Goal: Task Accomplishment & Management: Use online tool/utility

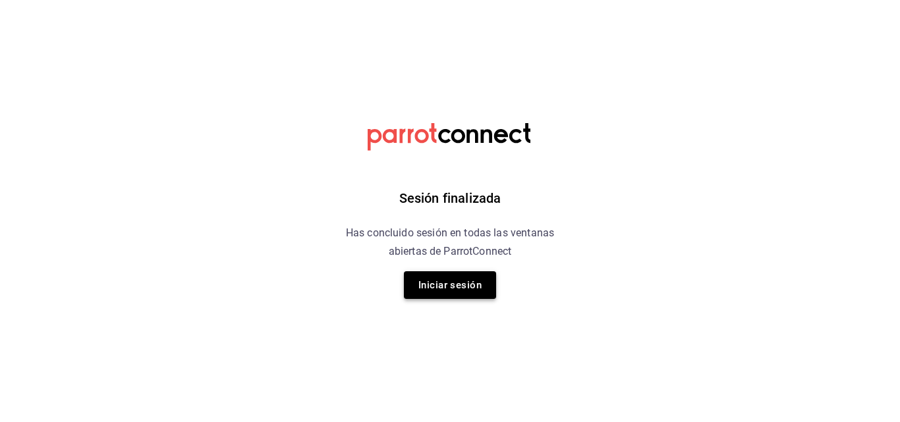
click at [480, 293] on button "Iniciar sesión" at bounding box center [450, 286] width 92 height 28
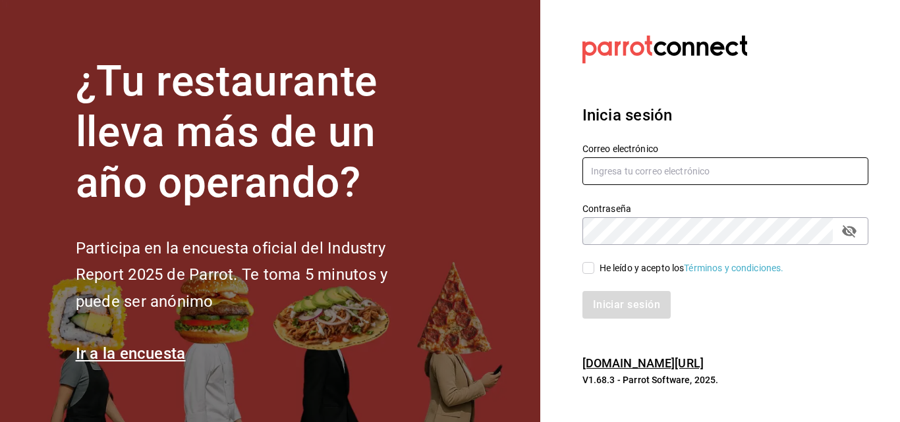
click at [671, 179] on input "text" at bounding box center [726, 172] width 286 height 28
type input "multiuser@sushiexpress.com"
click at [846, 236] on icon "passwordField" at bounding box center [850, 231] width 16 height 16
click at [592, 272] on input "He leído y acepto los Términos y condiciones." at bounding box center [589, 268] width 12 height 12
checkbox input "true"
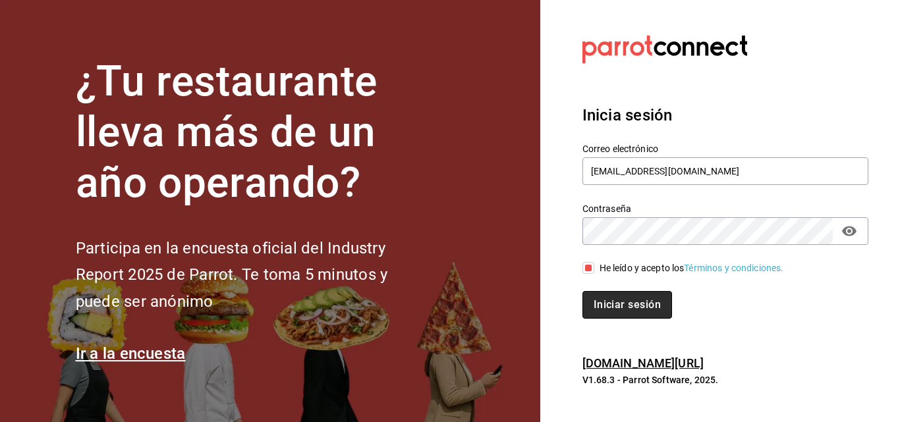
click at [610, 299] on button "Iniciar sesión" at bounding box center [628, 305] width 90 height 28
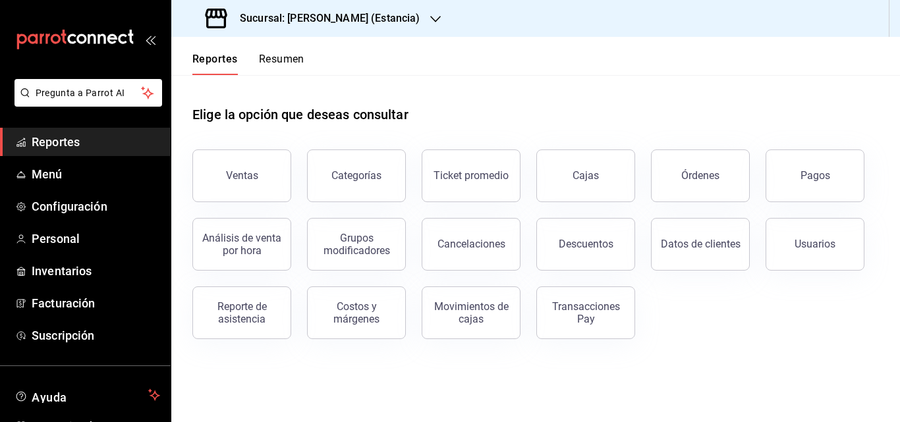
click at [415, 18] on div "Sucursal: [PERSON_NAME] (Estancia)" at bounding box center [314, 18] width 264 height 37
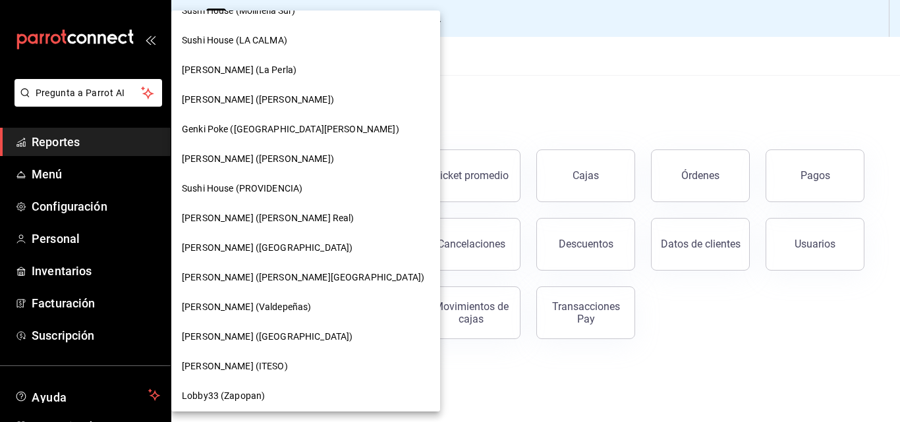
scroll to position [143, 0]
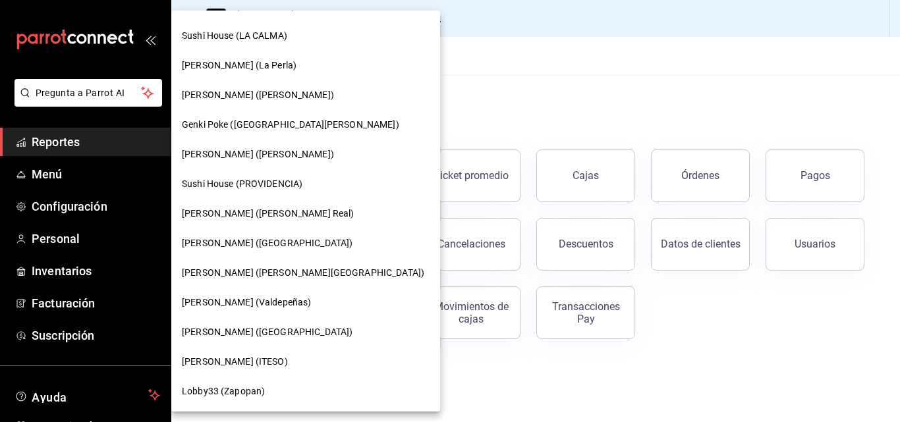
click at [269, 306] on span "[PERSON_NAME] (Valdepeñas)" at bounding box center [246, 303] width 129 height 14
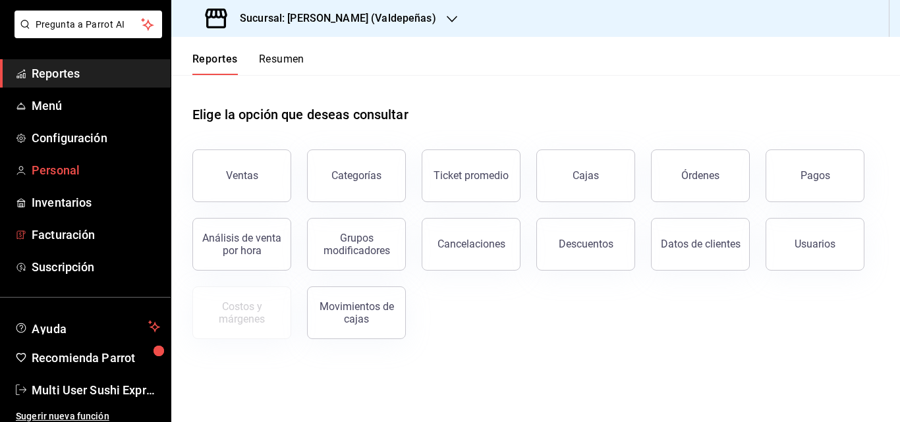
scroll to position [75, 0]
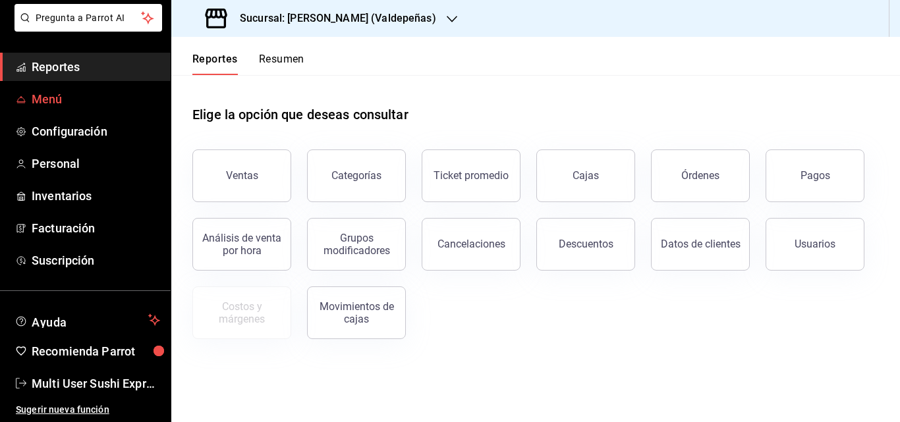
click at [55, 104] on span "Menú" at bounding box center [96, 99] width 129 height 18
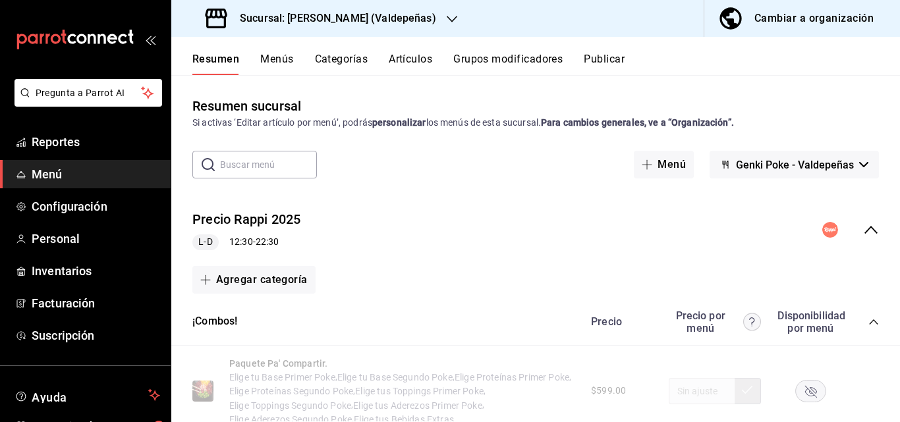
click at [866, 229] on icon "collapse-menu-row" at bounding box center [871, 230] width 16 height 16
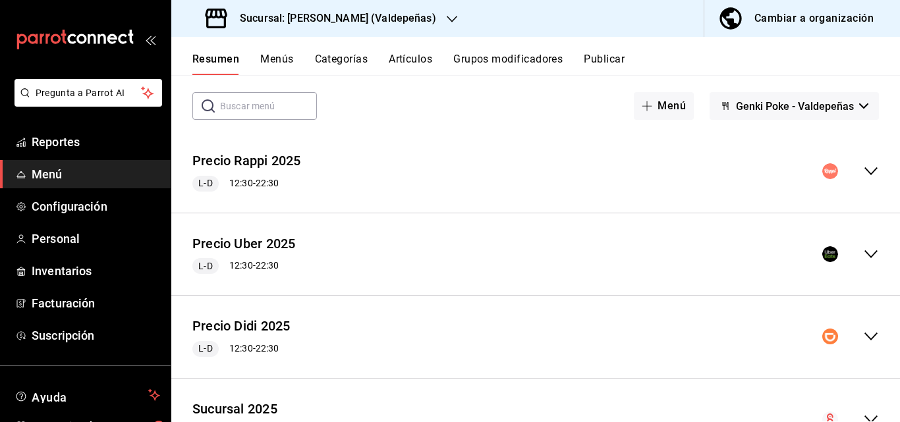
scroll to position [125, 0]
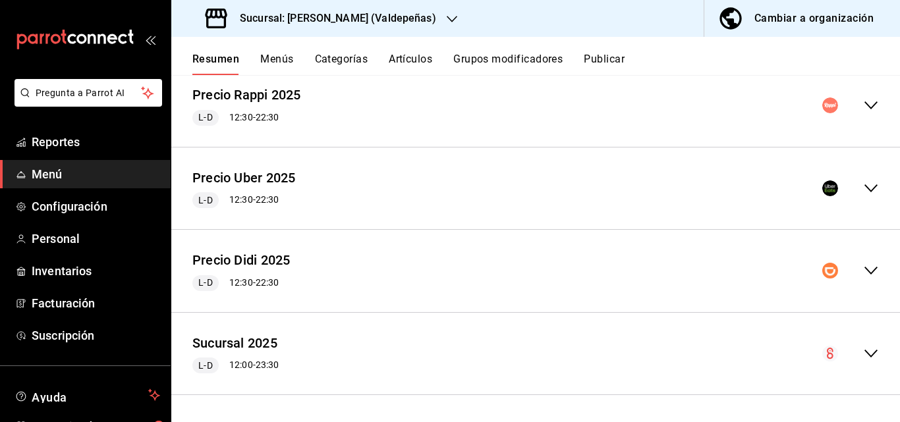
click at [863, 187] on icon "collapse-menu-row" at bounding box center [871, 189] width 16 height 16
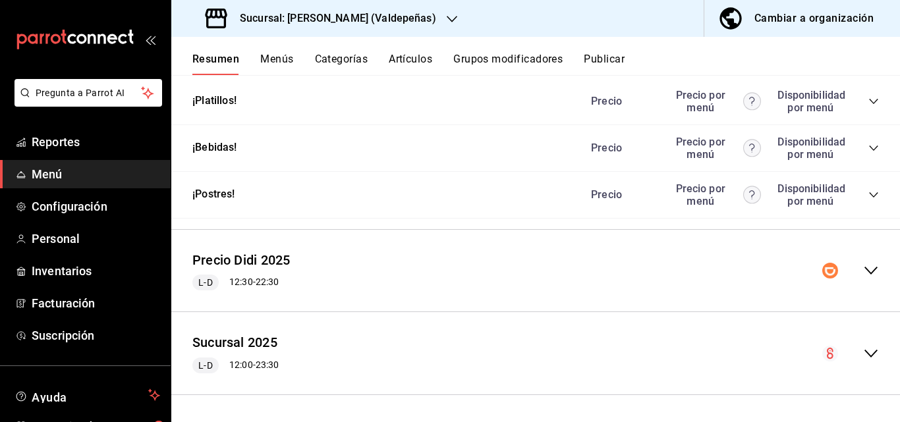
scroll to position [799, 0]
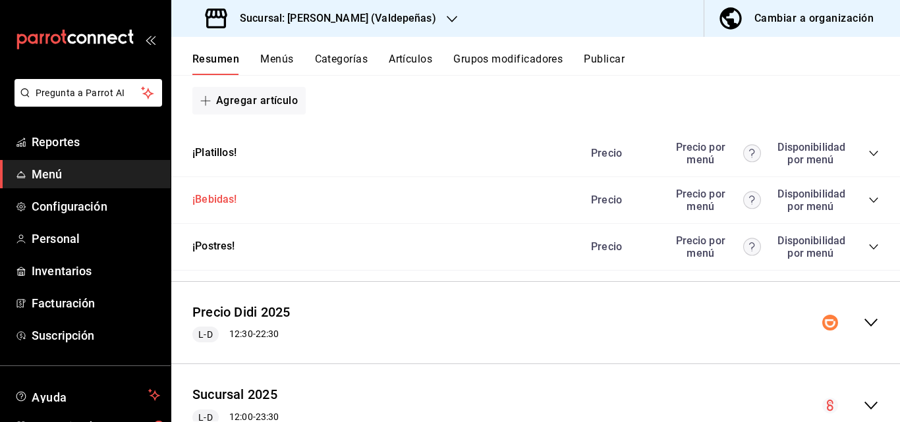
click at [229, 208] on button "¡Bebidas!" at bounding box center [214, 199] width 45 height 15
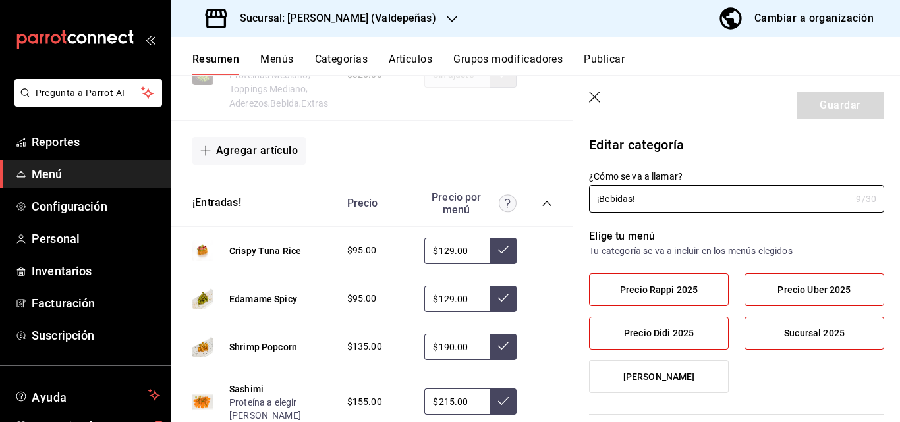
scroll to position [969, 0]
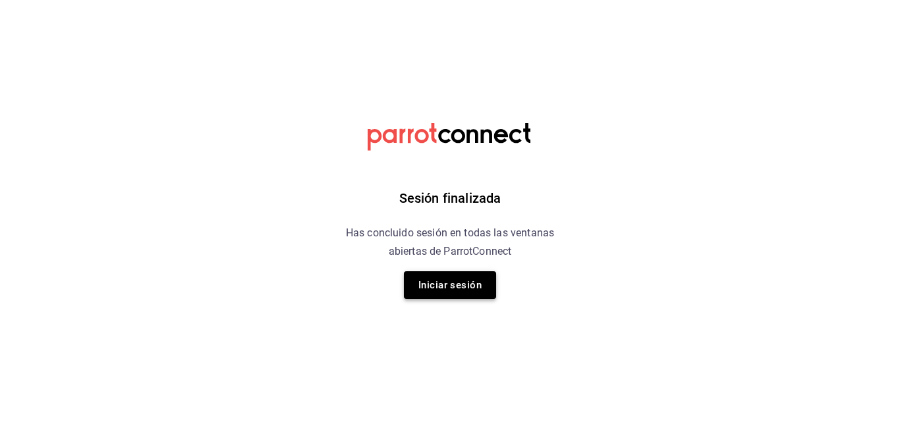
click at [469, 291] on button "Iniciar sesión" at bounding box center [450, 286] width 92 height 28
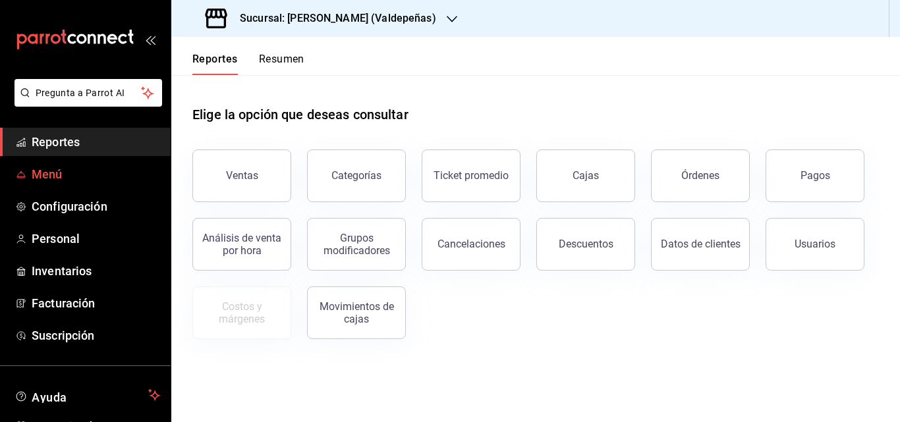
click at [43, 168] on span "Menú" at bounding box center [96, 174] width 129 height 18
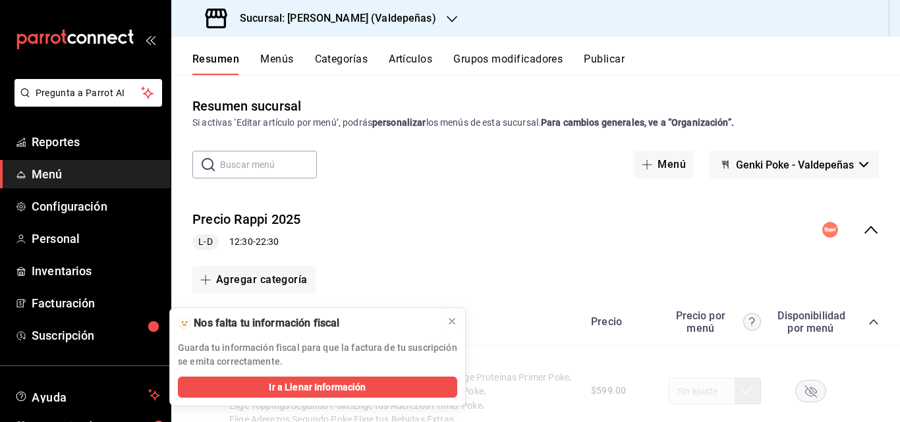
drag, startPoint x: 451, startPoint y: 324, endPoint x: 852, endPoint y: 225, distance: 413.2
click at [450, 324] on icon at bounding box center [452, 321] width 11 height 11
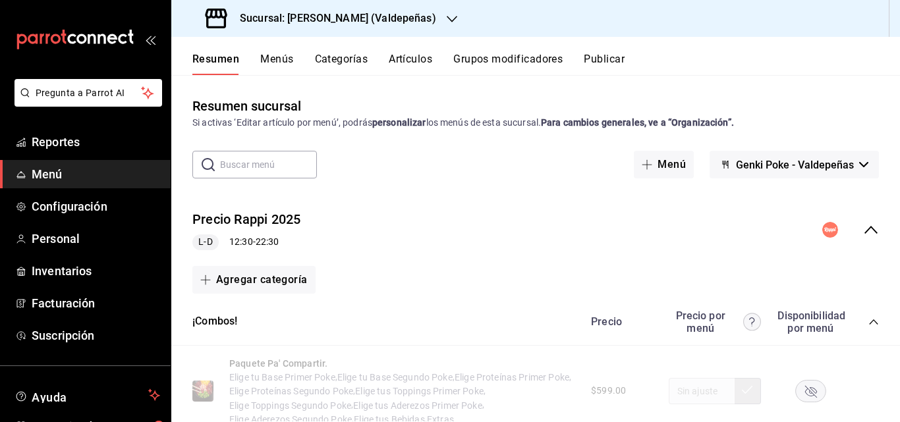
click at [865, 233] on icon "collapse-menu-row" at bounding box center [871, 230] width 13 height 8
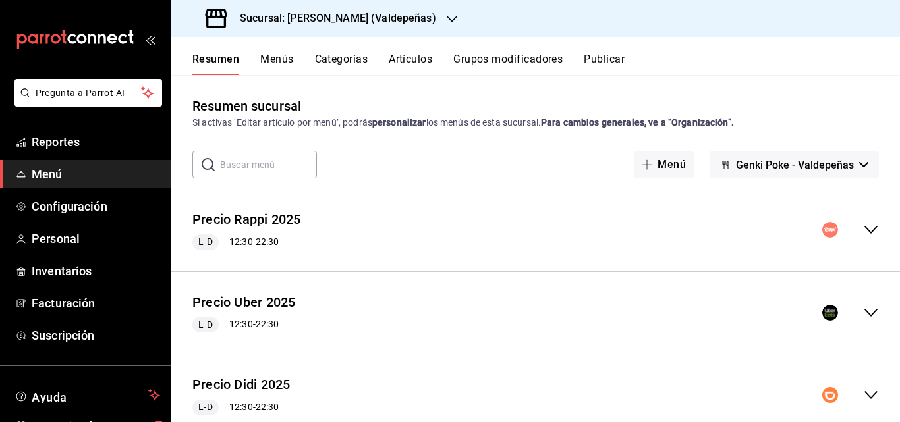
click at [863, 312] on icon "collapse-menu-row" at bounding box center [871, 313] width 16 height 16
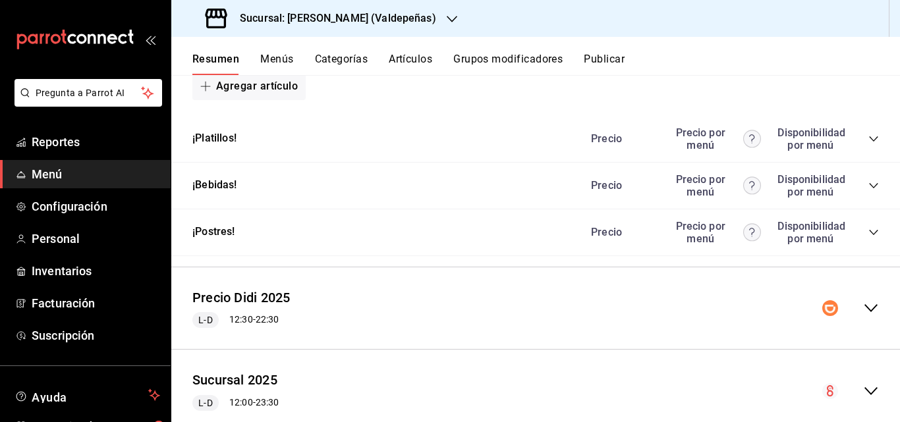
scroll to position [791, 0]
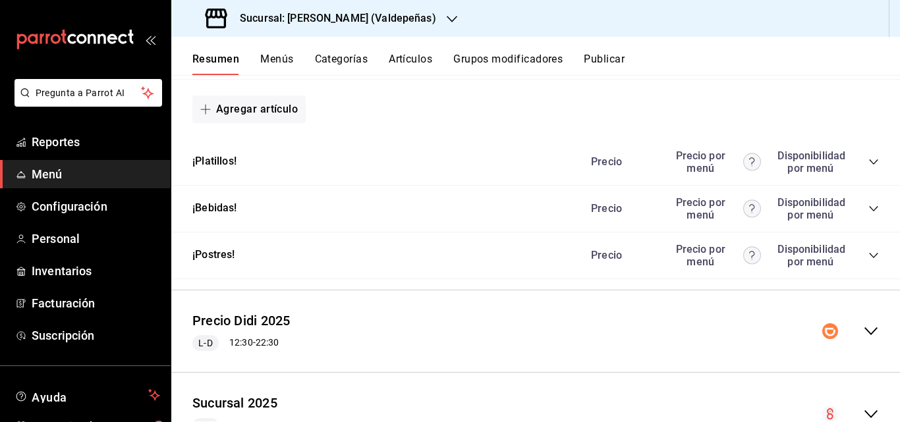
click at [869, 214] on icon "collapse-category-row" at bounding box center [874, 209] width 11 height 11
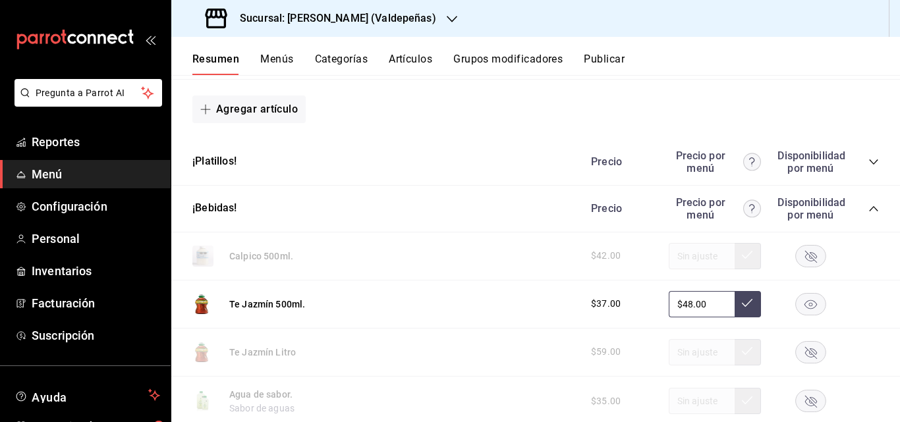
click at [800, 267] on rect "button" at bounding box center [811, 256] width 30 height 22
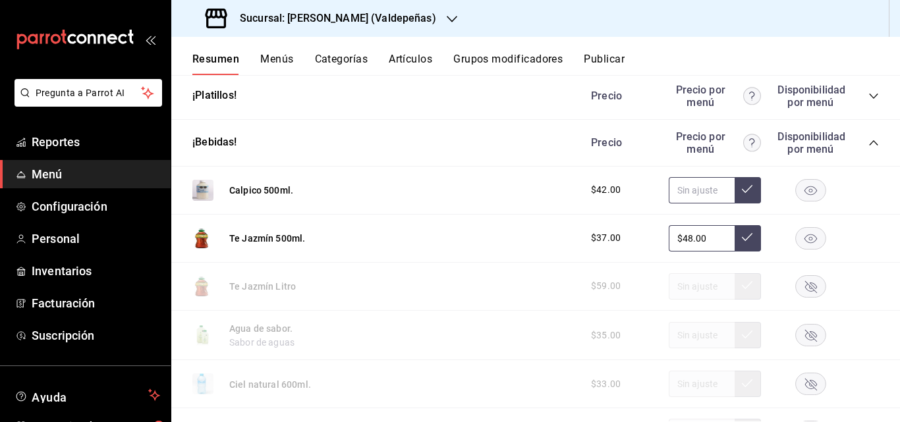
click at [708, 204] on input "text" at bounding box center [702, 190] width 66 height 26
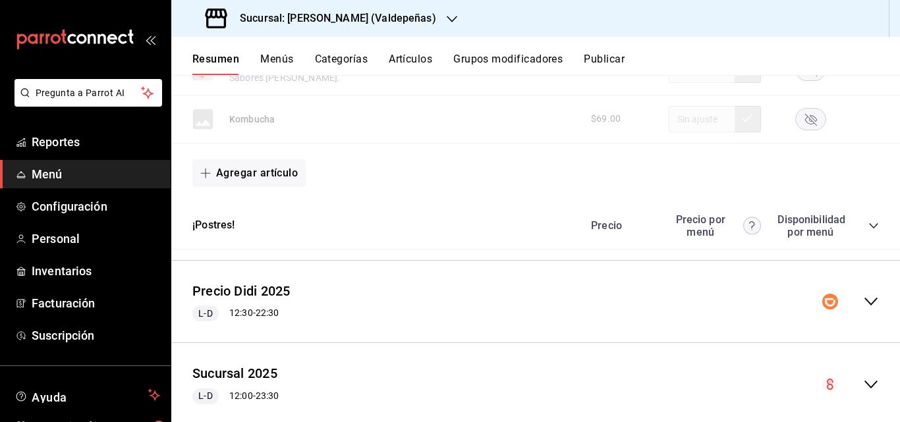
scroll to position [1120, 0]
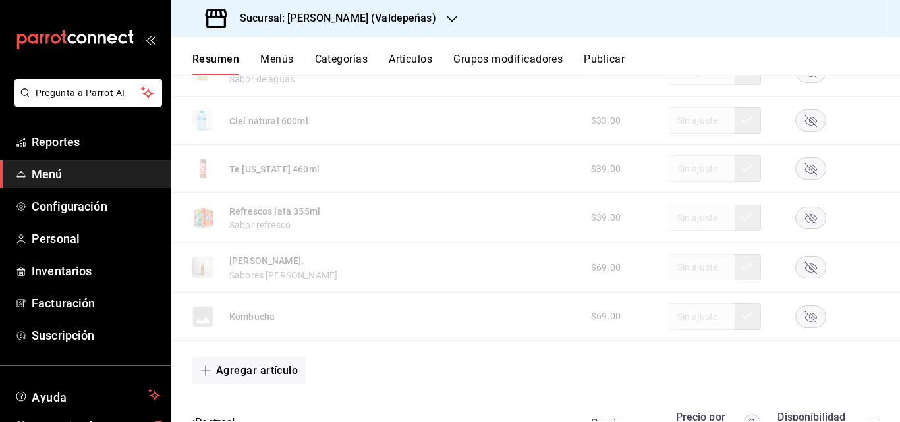
click at [615, 59] on button "Publicar" at bounding box center [604, 64] width 41 height 22
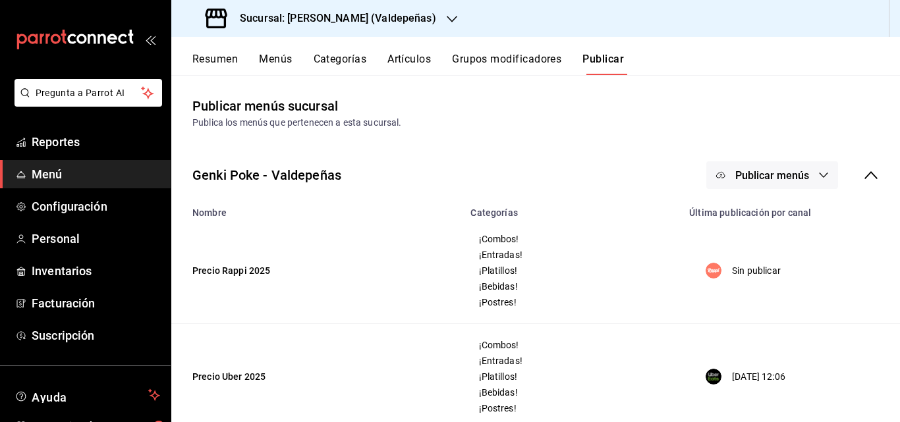
click at [784, 173] on span "Publicar menús" at bounding box center [772, 175] width 74 height 13
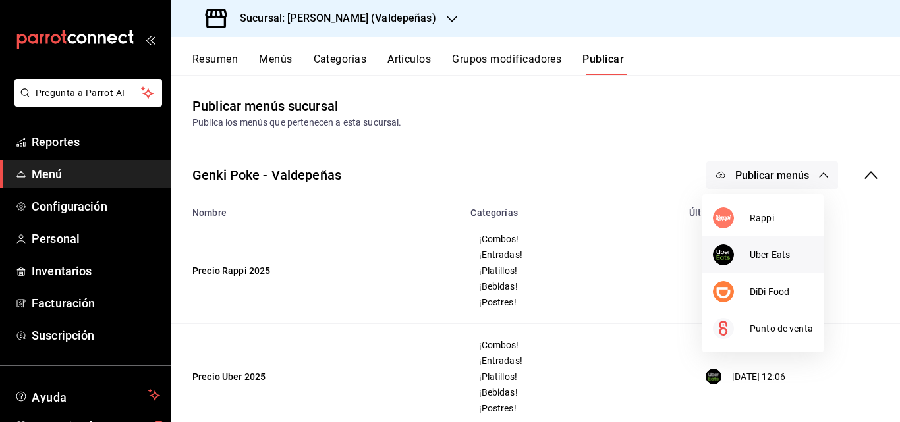
click at [761, 254] on span "Uber Eats" at bounding box center [781, 255] width 63 height 14
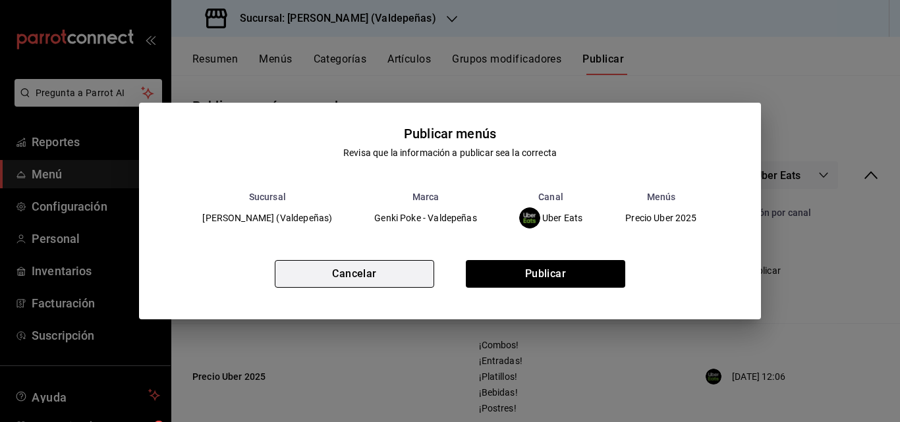
click at [378, 281] on button "Cancelar" at bounding box center [354, 274] width 159 height 28
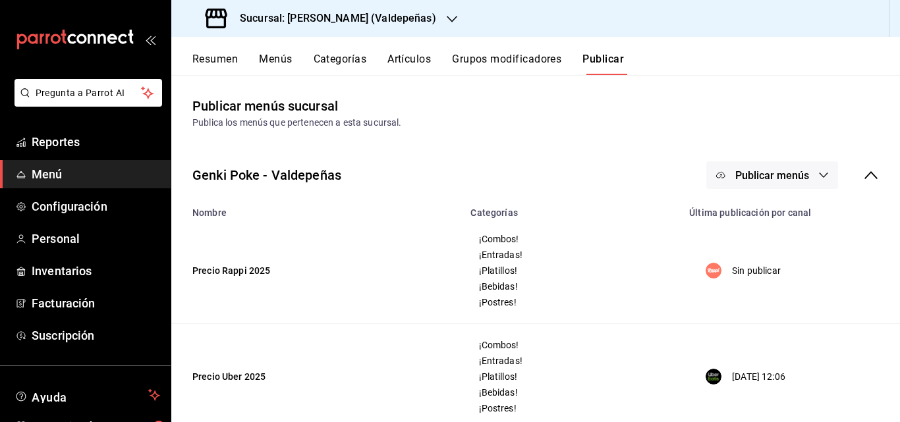
click at [277, 59] on button "Menús" at bounding box center [275, 64] width 33 height 22
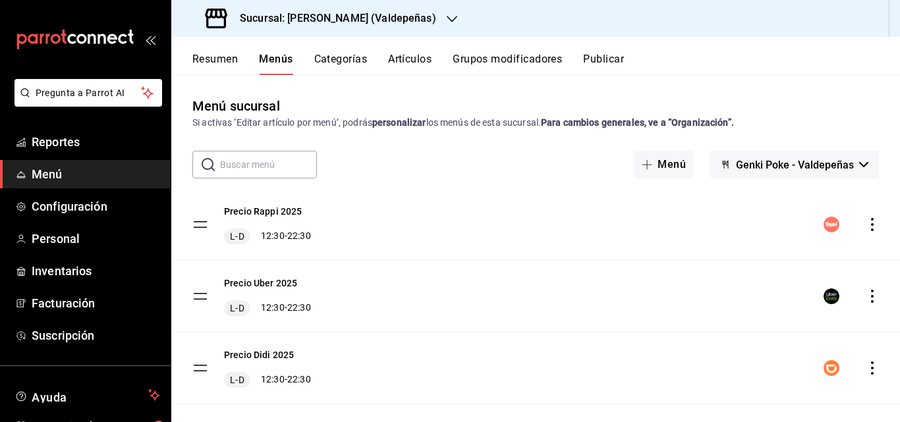
click at [40, 171] on span "Menú" at bounding box center [96, 174] width 129 height 18
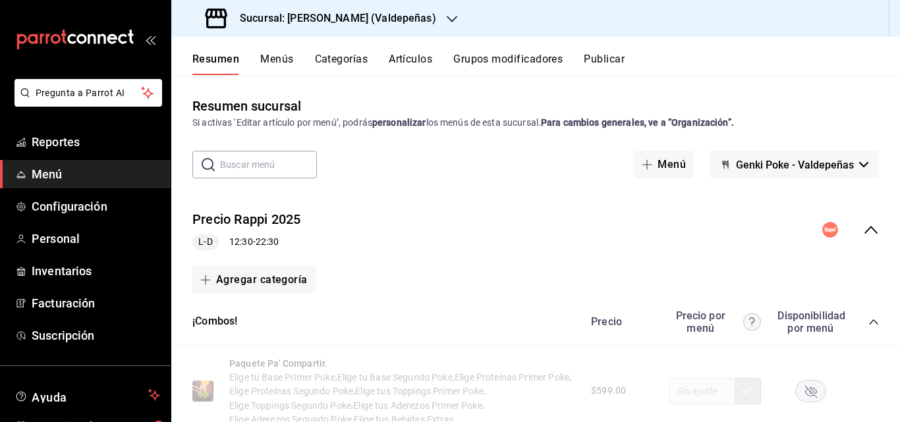
click at [863, 229] on icon "collapse-menu-row" at bounding box center [871, 230] width 16 height 16
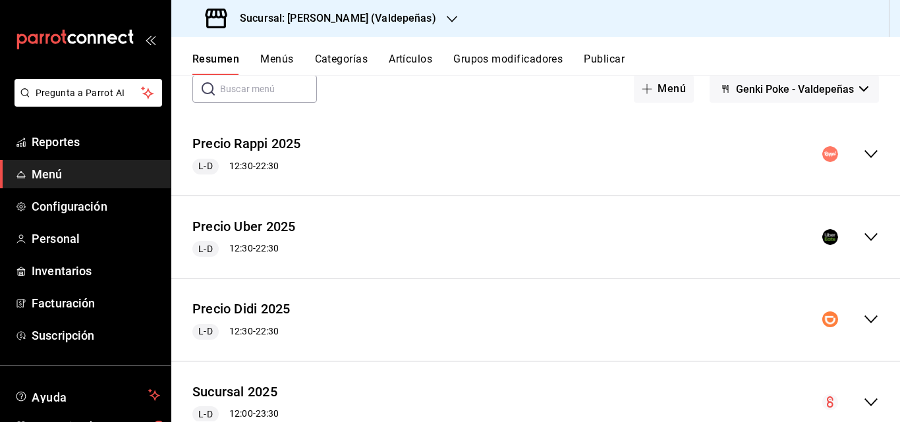
scroll to position [125, 0]
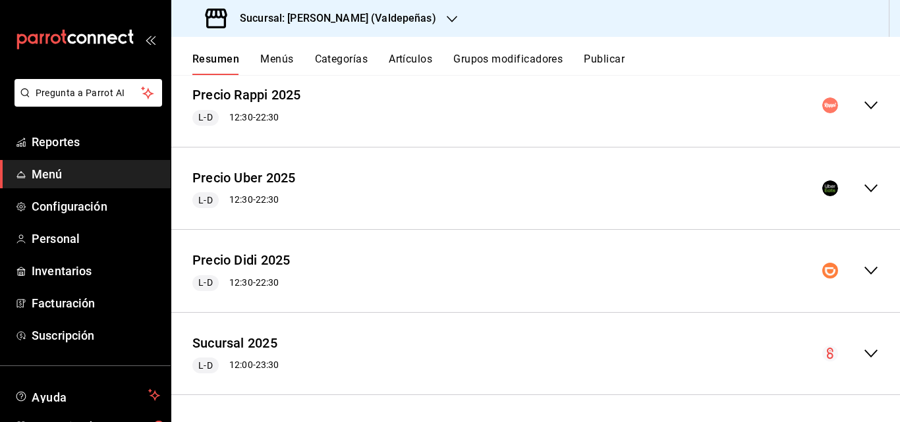
click at [863, 188] on icon "collapse-menu-row" at bounding box center [871, 189] width 16 height 16
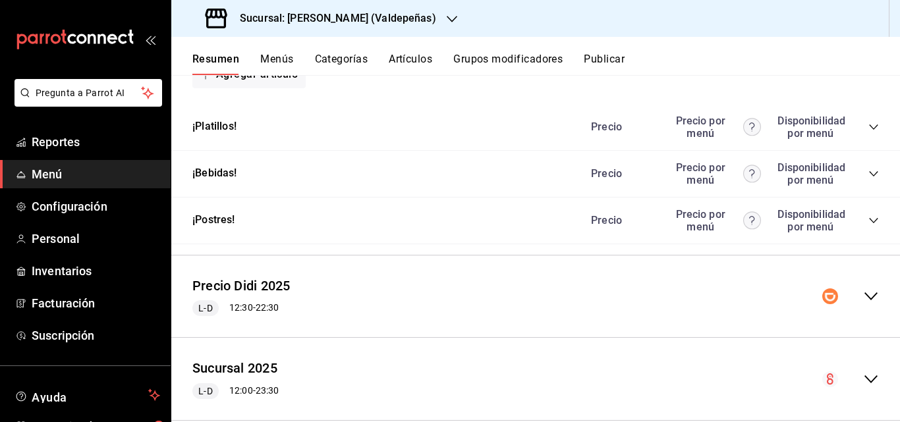
scroll to position [849, 0]
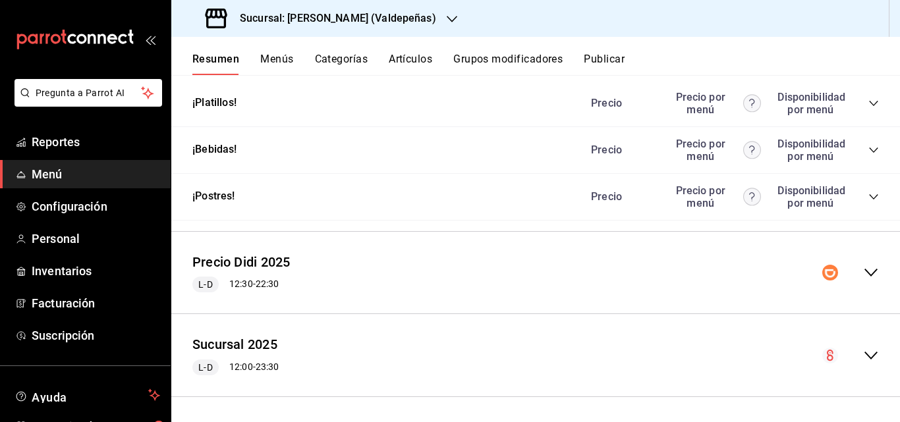
click at [869, 156] on icon "collapse-category-row" at bounding box center [874, 150] width 11 height 11
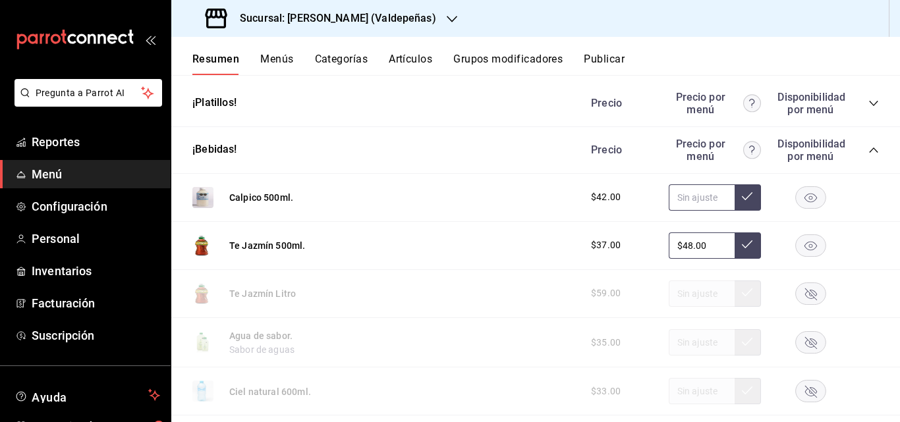
click at [672, 210] on input "text" at bounding box center [702, 198] width 66 height 26
type input "$42.00"
click at [702, 307] on div "$59.00" at bounding box center [728, 294] width 301 height 26
click at [803, 304] on rect "button" at bounding box center [811, 294] width 30 height 22
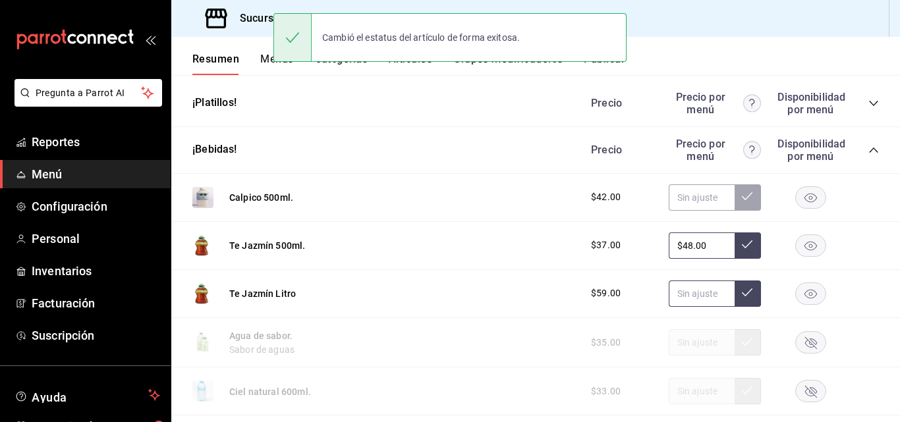
click at [702, 306] on input "text" at bounding box center [702, 294] width 66 height 26
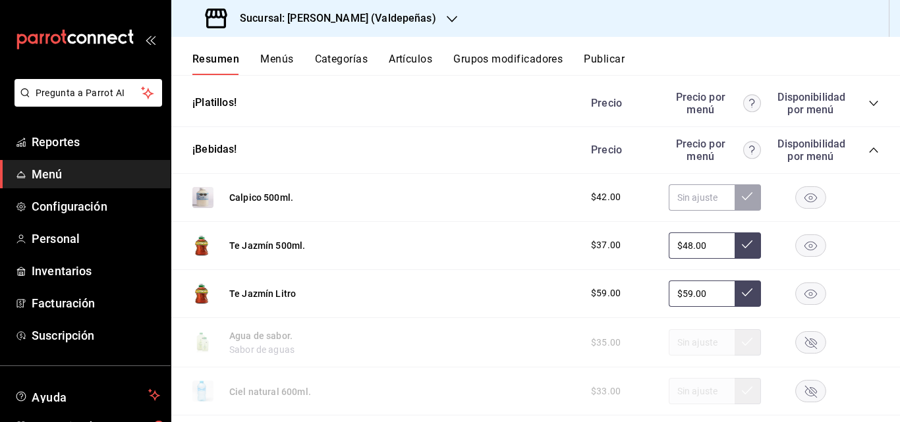
type input "$59.00"
click at [807, 349] on icon "button" at bounding box center [811, 343] width 12 height 12
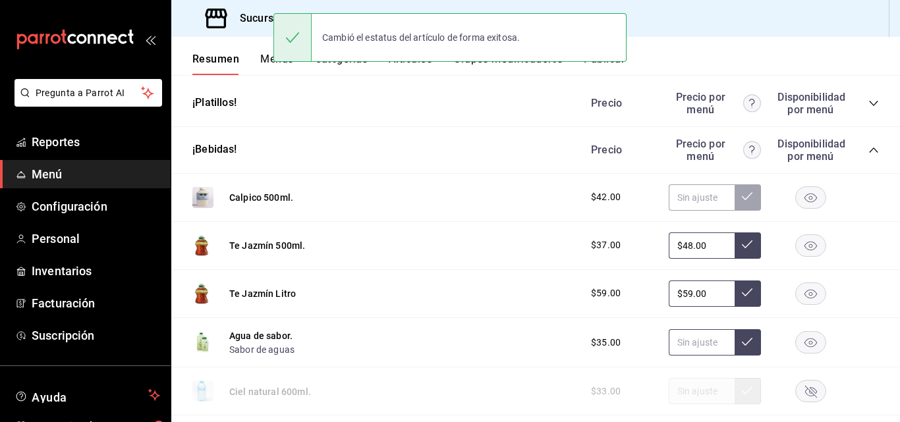
click at [698, 355] on input "text" at bounding box center [702, 343] width 66 height 26
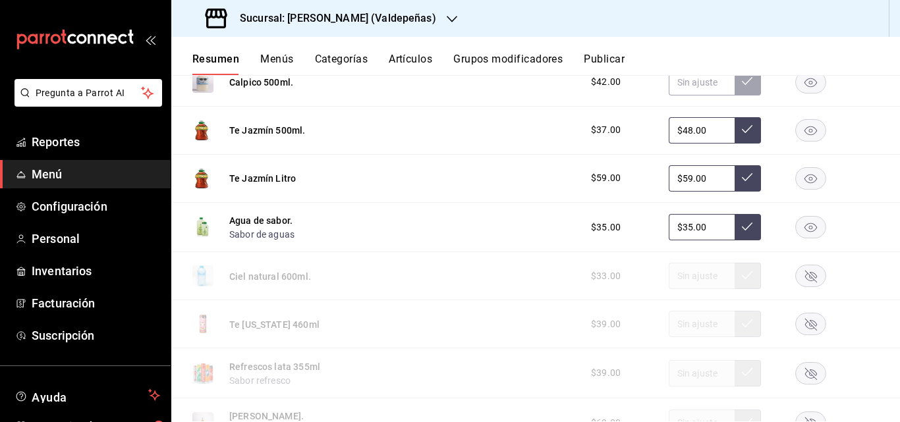
scroll to position [1097, 0]
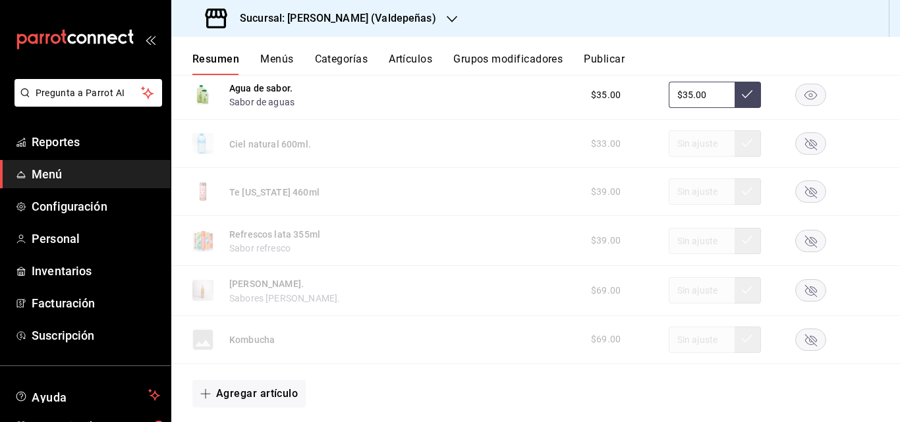
type input "$35.00"
click at [707, 157] on div "$33.00" at bounding box center [728, 143] width 301 height 26
click at [802, 155] on rect "button" at bounding box center [811, 144] width 30 height 22
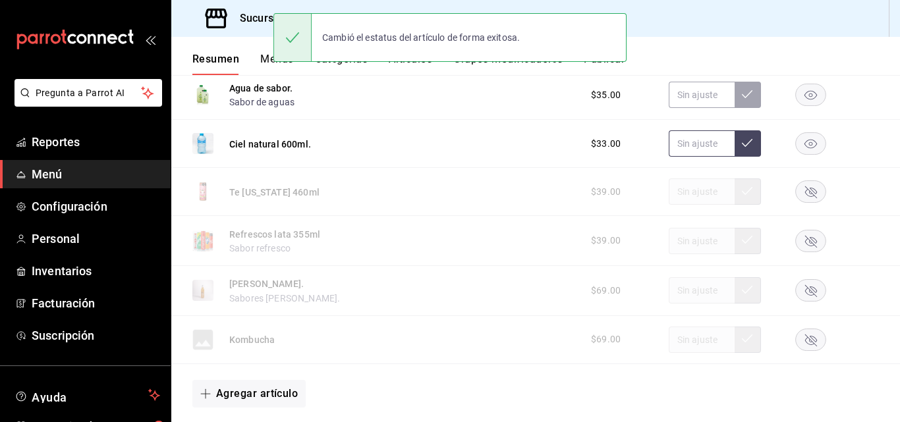
click at [693, 157] on input "text" at bounding box center [702, 143] width 66 height 26
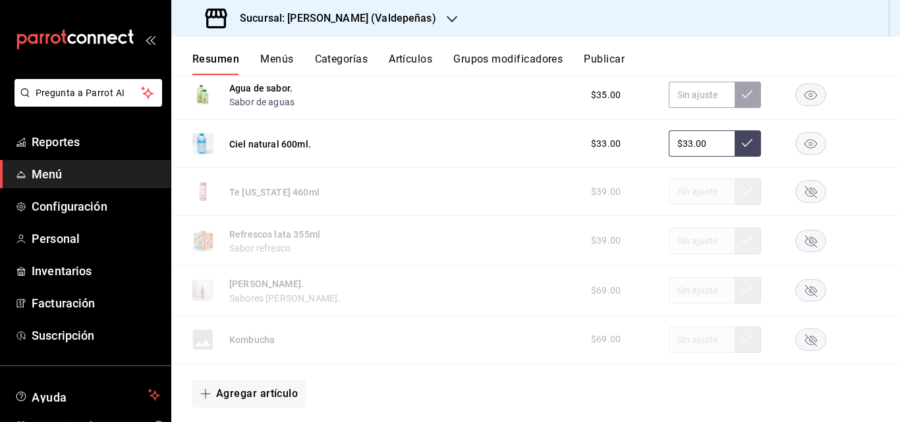
type input "$33.00"
click at [800, 203] on rect "button" at bounding box center [811, 192] width 30 height 22
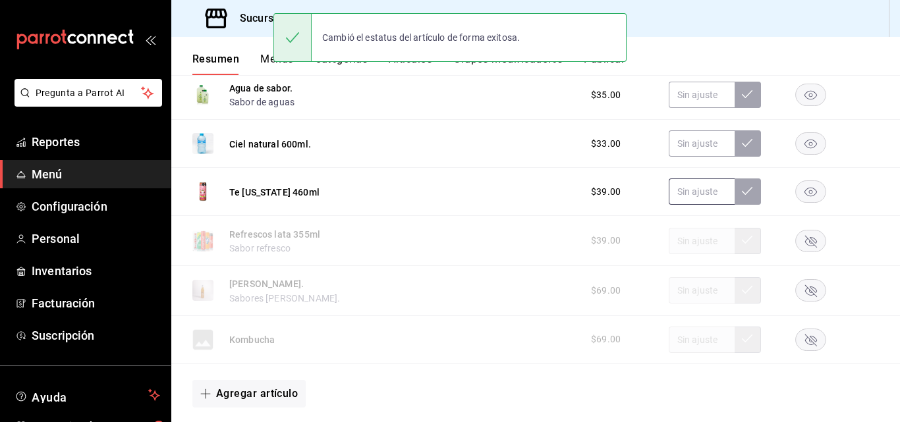
click at [703, 205] on input "text" at bounding box center [702, 192] width 66 height 26
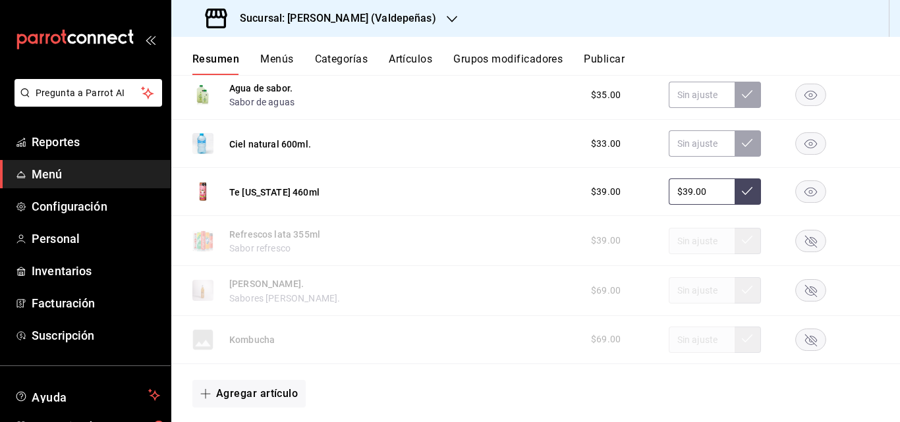
type input "$39.00"
click at [802, 252] on rect "button" at bounding box center [811, 241] width 30 height 22
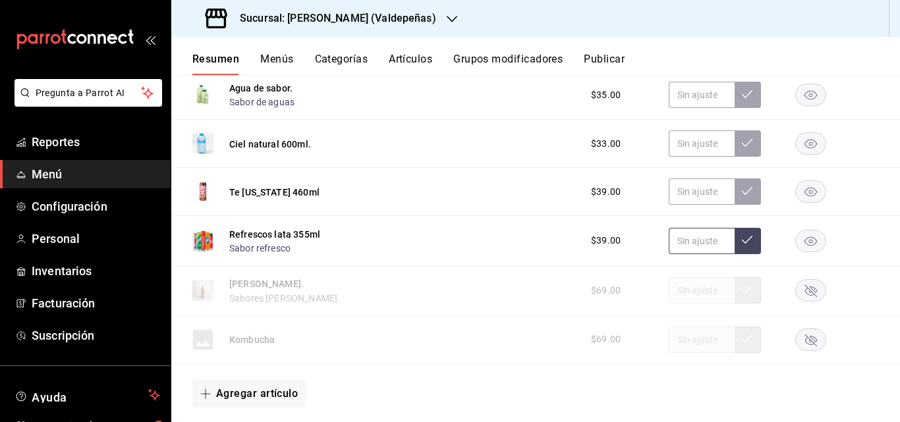
scroll to position [965, 0]
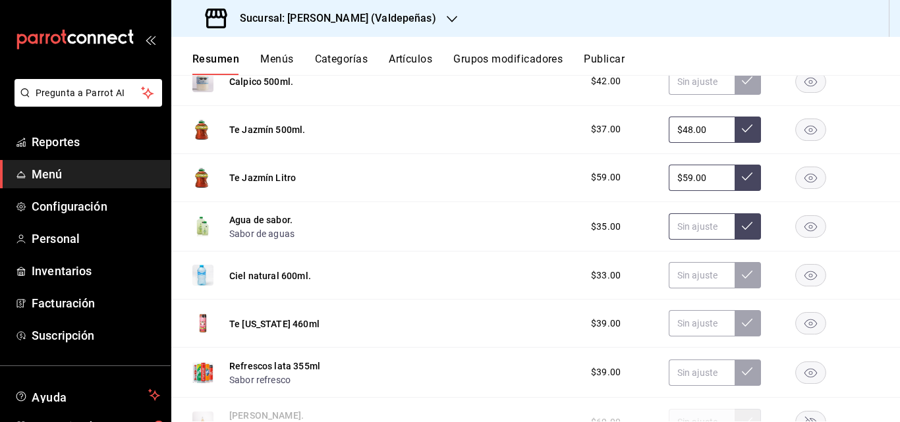
click at [703, 238] on input "text" at bounding box center [702, 227] width 66 height 26
type input "$35.00"
click at [694, 285] on input "text" at bounding box center [702, 275] width 66 height 26
type input "$33.00"
click at [692, 337] on input "text" at bounding box center [702, 323] width 66 height 26
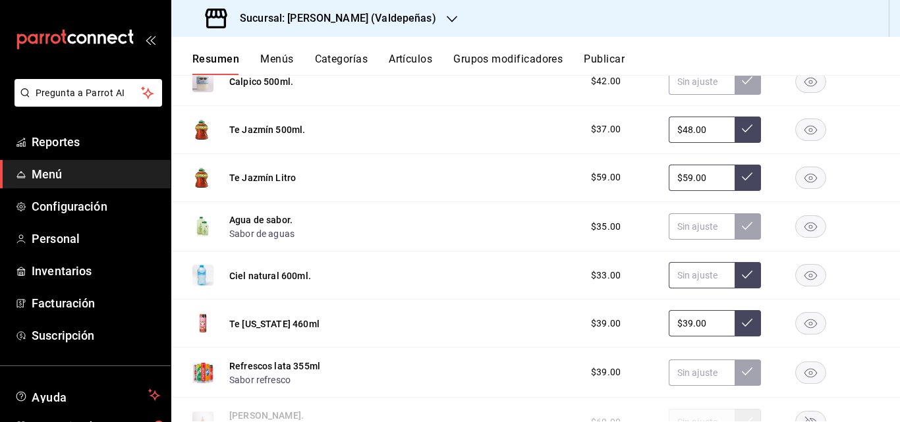
type input "$39.00"
click at [690, 288] on input "text" at bounding box center [702, 275] width 66 height 26
type input "$33.00"
click at [735, 289] on button at bounding box center [748, 275] width 26 height 26
click at [699, 235] on input "text" at bounding box center [702, 227] width 66 height 26
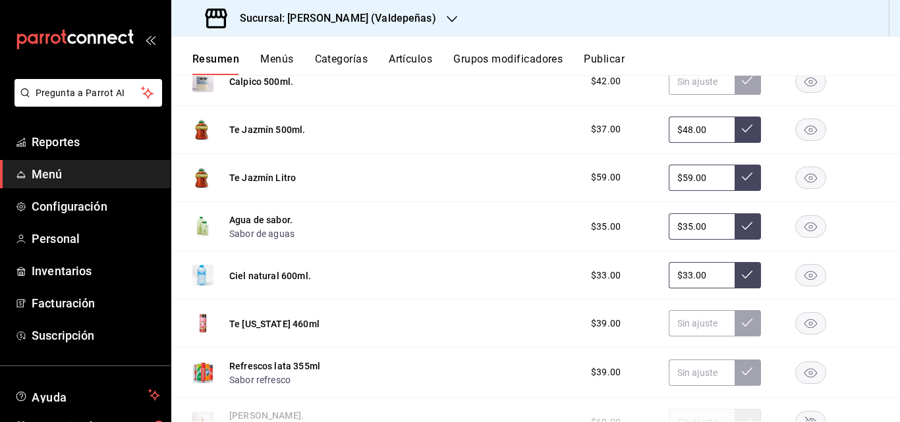
type input "$35.00"
click at [742, 231] on icon at bounding box center [747, 226] width 11 height 11
click at [698, 335] on input "text" at bounding box center [702, 323] width 66 height 26
type input "$39.00"
click at [735, 337] on button at bounding box center [748, 323] width 26 height 26
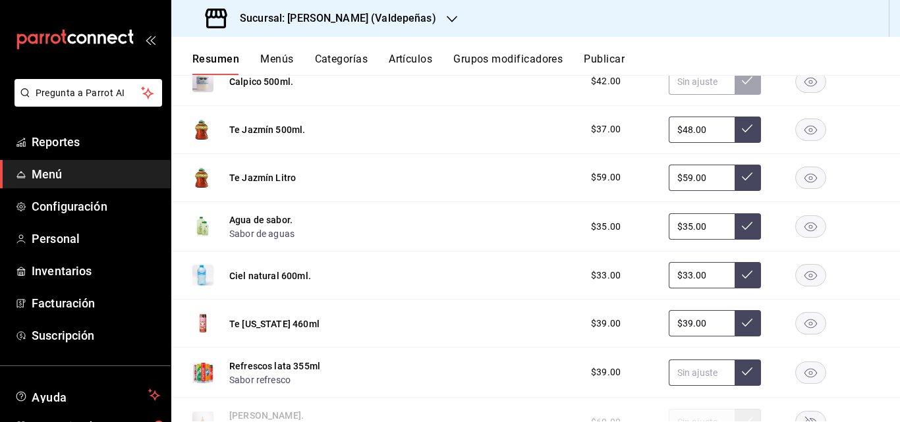
click at [683, 386] on input "text" at bounding box center [702, 373] width 66 height 26
type input "$39.00"
click at [742, 377] on icon at bounding box center [747, 371] width 11 height 11
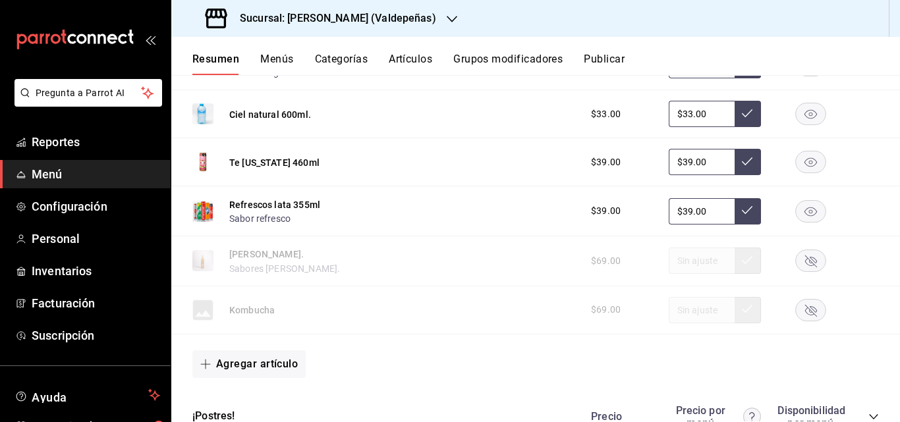
scroll to position [1163, 0]
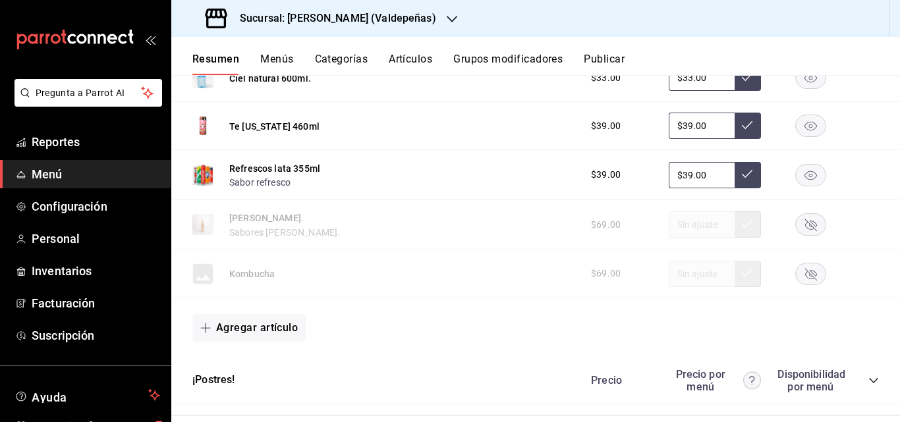
click at [805, 231] on icon "button" at bounding box center [811, 225] width 12 height 12
click at [803, 285] on rect "button" at bounding box center [811, 274] width 30 height 22
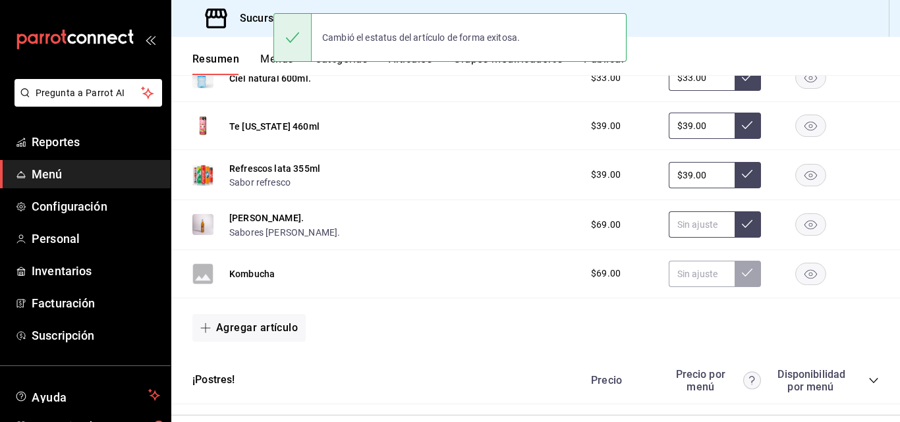
click at [699, 235] on input "text" at bounding box center [702, 225] width 66 height 26
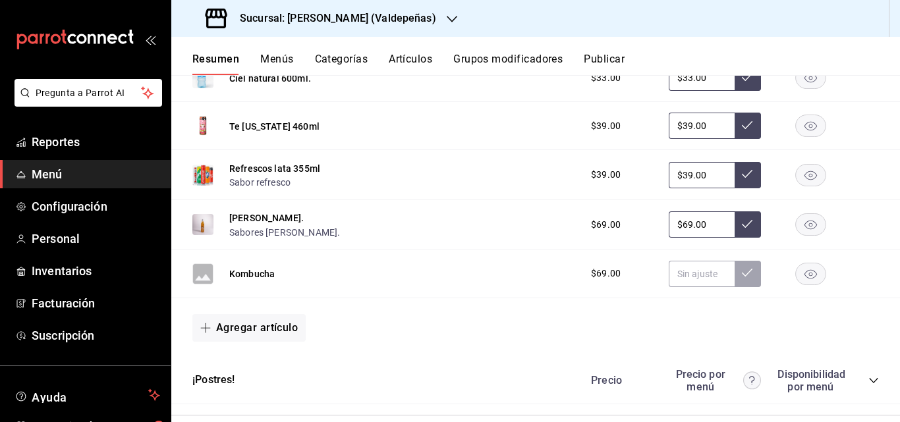
type input "$69.00"
click at [735, 238] on button at bounding box center [748, 225] width 26 height 26
click at [704, 287] on input "text" at bounding box center [702, 274] width 66 height 26
type input "$69.00"
click at [735, 287] on button at bounding box center [748, 274] width 26 height 26
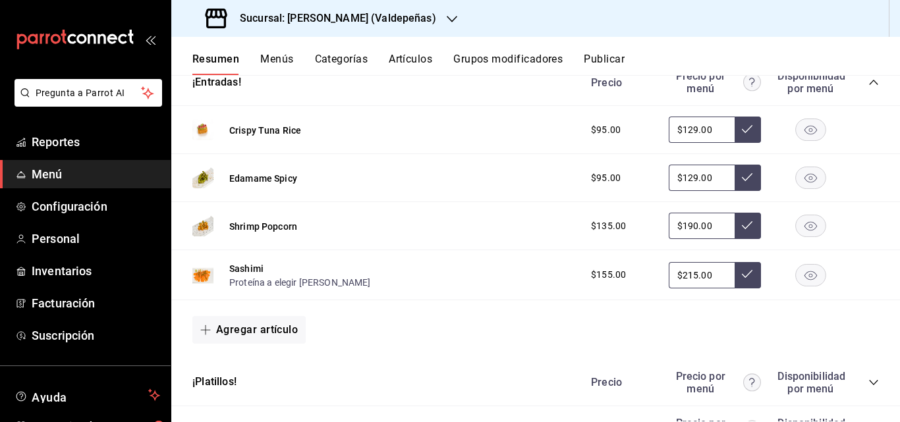
scroll to position [768, 0]
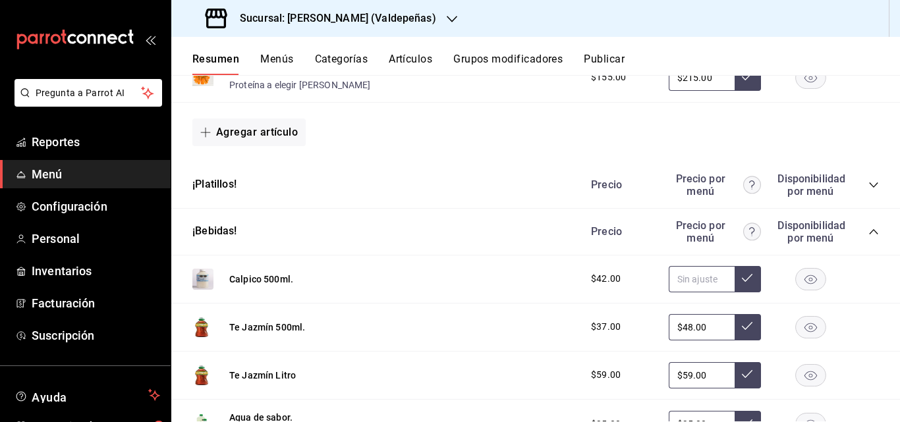
click at [702, 293] on input "text" at bounding box center [702, 279] width 66 height 26
type input "$42.00"
click at [742, 283] on icon at bounding box center [747, 278] width 11 height 11
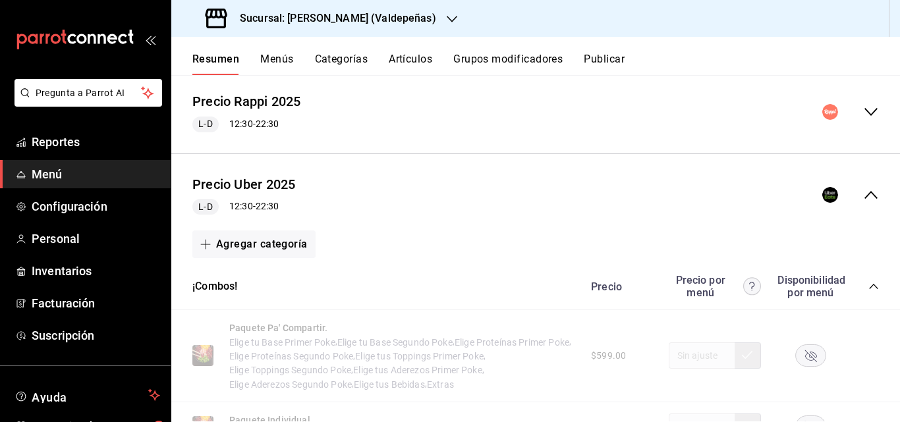
scroll to position [0, 0]
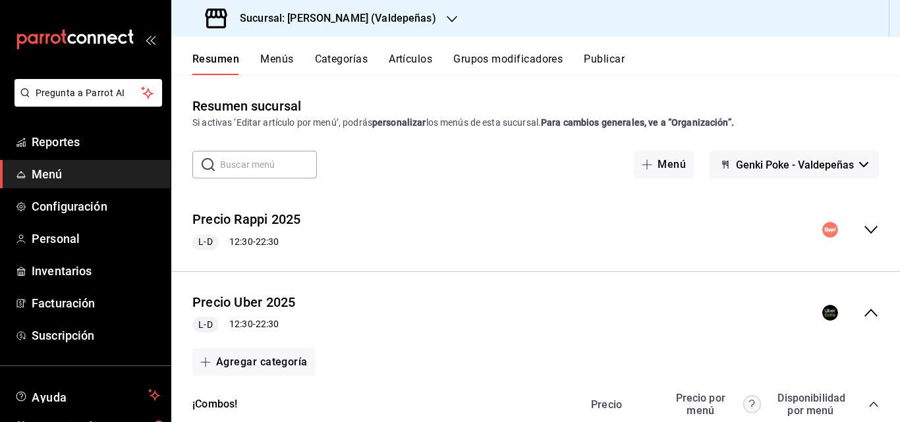
click at [610, 55] on button "Publicar" at bounding box center [604, 64] width 41 height 22
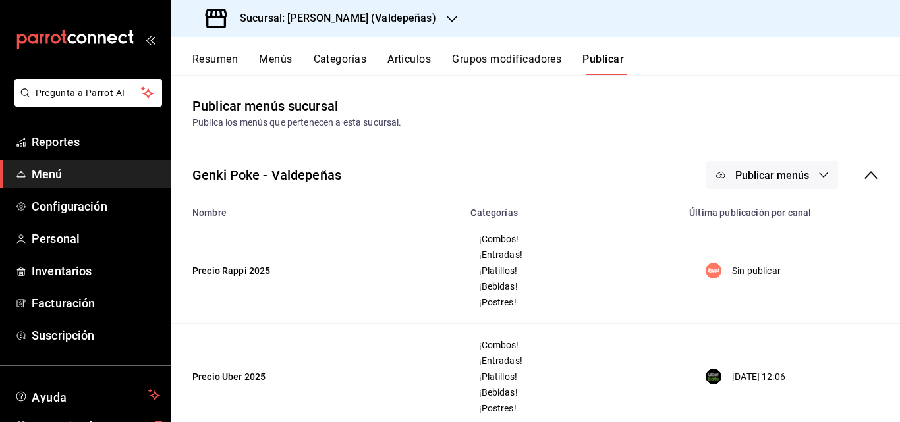
click at [799, 175] on span "Publicar menús" at bounding box center [772, 175] width 74 height 13
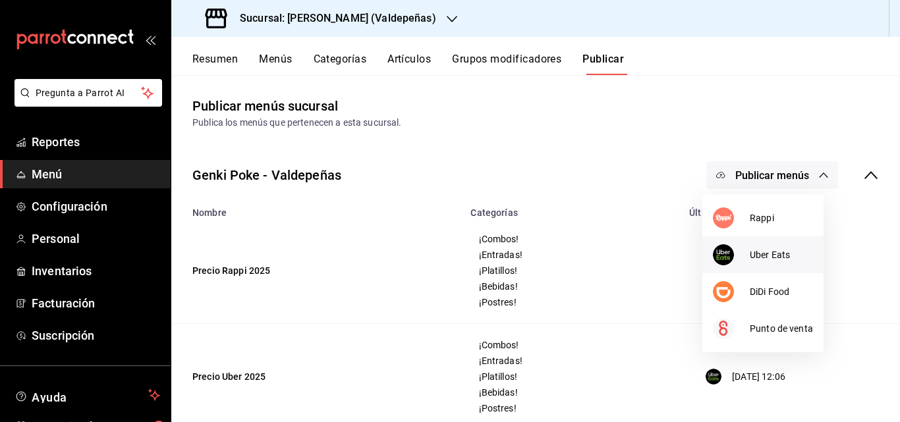
click at [777, 254] on span "Uber Eats" at bounding box center [781, 255] width 63 height 14
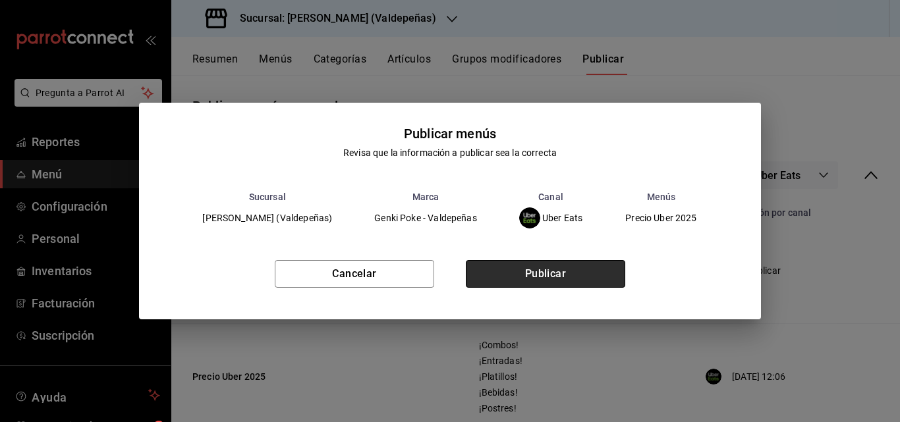
click at [594, 275] on button "Publicar" at bounding box center [545, 274] width 159 height 28
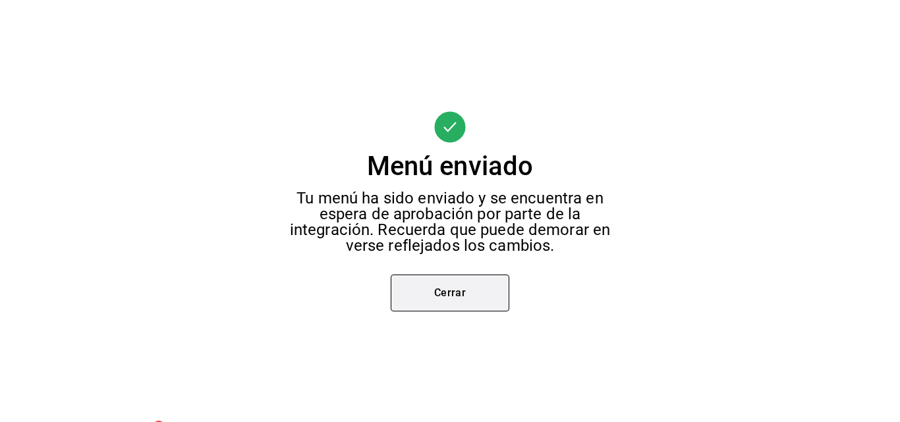
click at [491, 291] on button "Cerrar" at bounding box center [450, 293] width 119 height 37
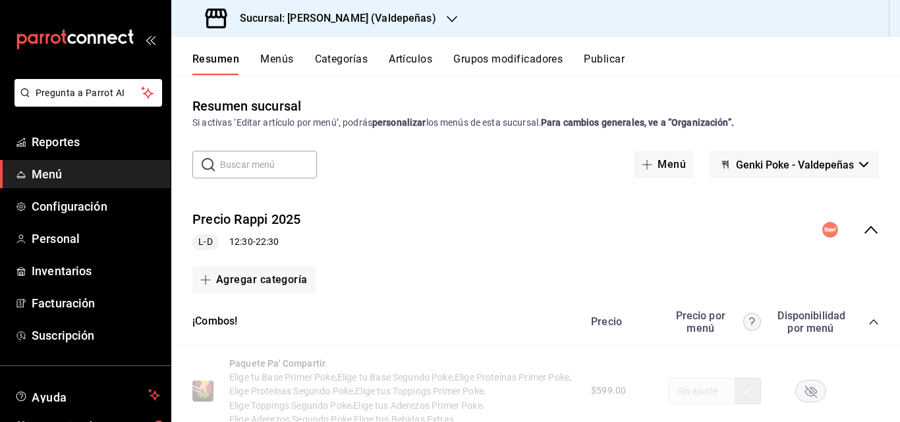
click at [863, 224] on icon "collapse-menu-row" at bounding box center [871, 230] width 16 height 16
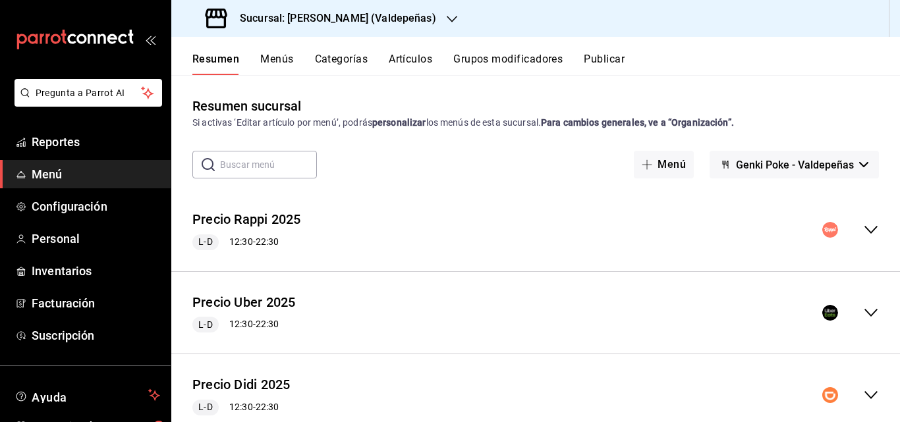
click at [863, 315] on icon "collapse-menu-row" at bounding box center [871, 313] width 16 height 16
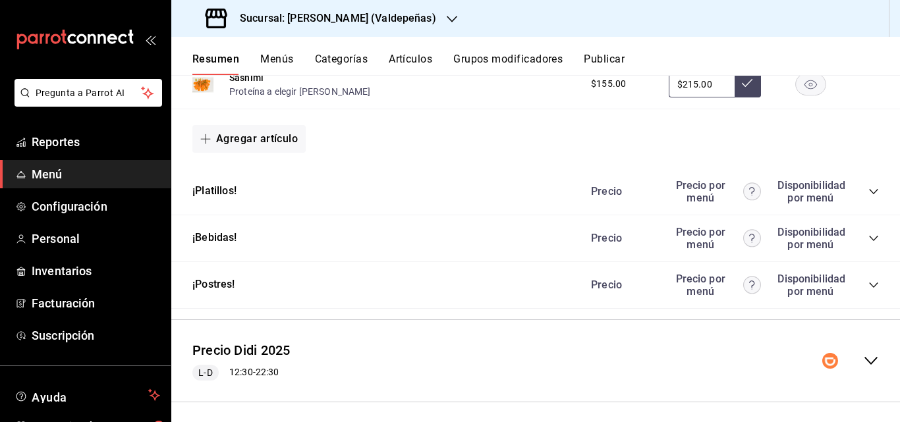
scroll to position [791, 0]
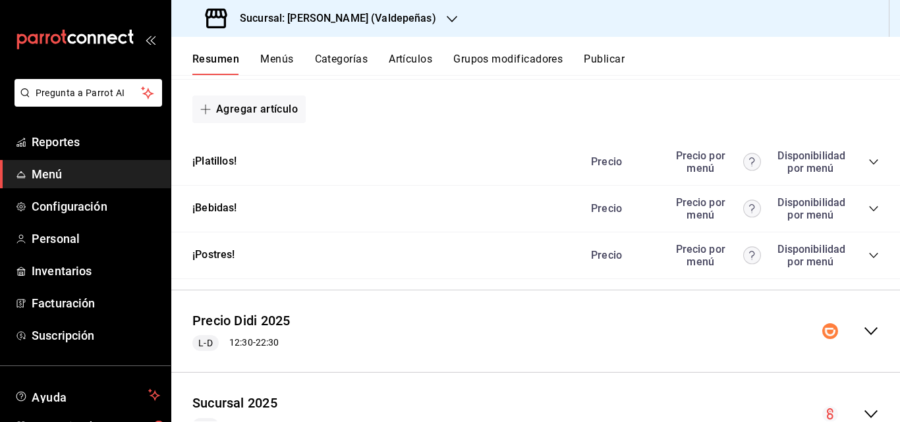
click at [869, 214] on icon "collapse-category-row" at bounding box center [874, 209] width 11 height 11
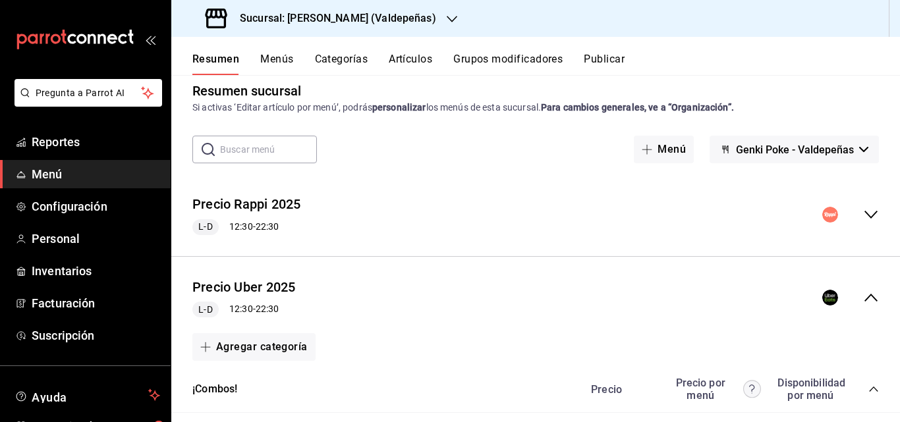
scroll to position [0, 0]
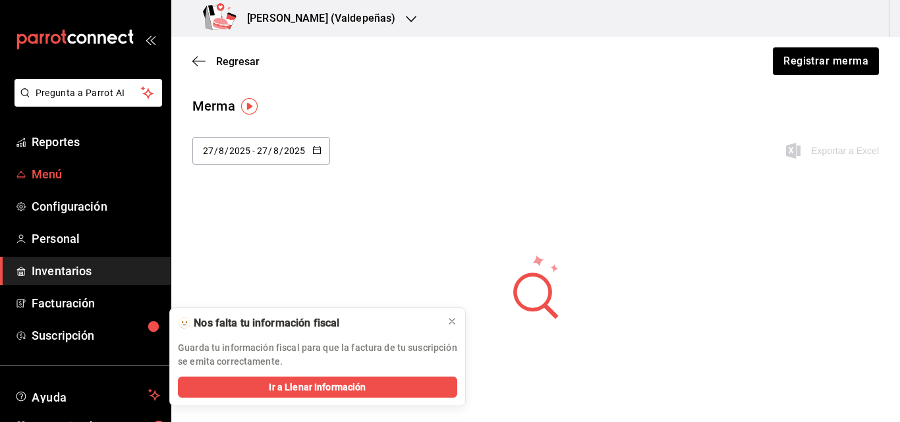
click at [69, 174] on span "Menú" at bounding box center [96, 174] width 129 height 18
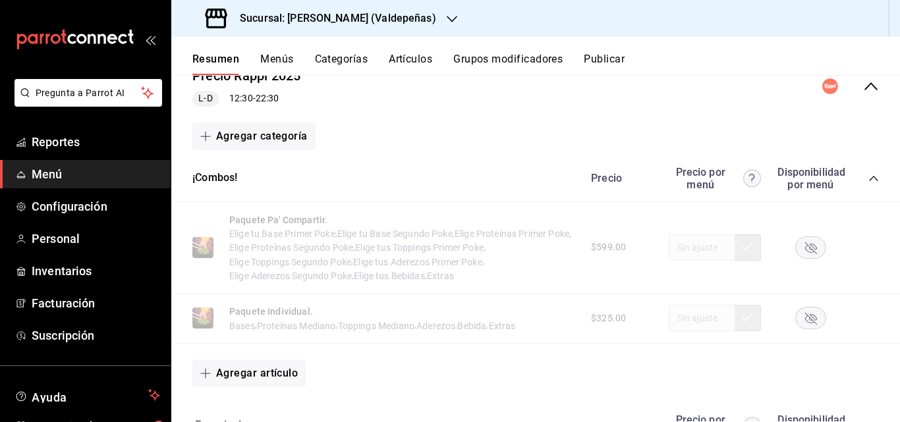
scroll to position [132, 0]
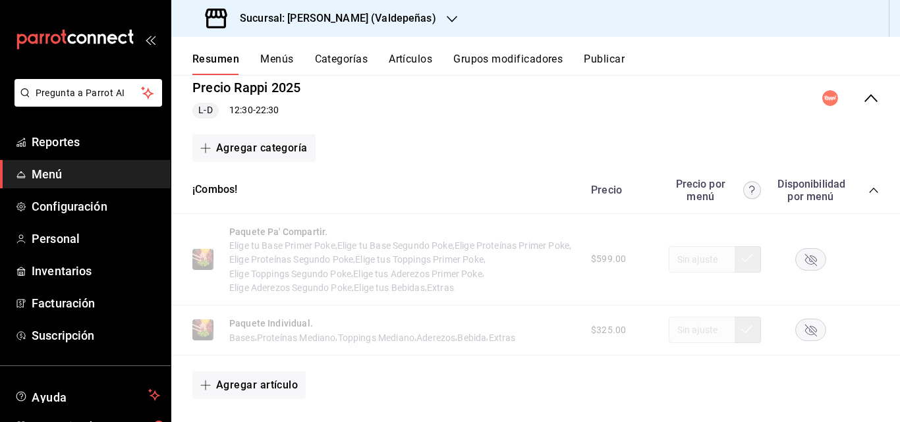
click at [869, 100] on icon "collapse-menu-row" at bounding box center [871, 98] width 16 height 16
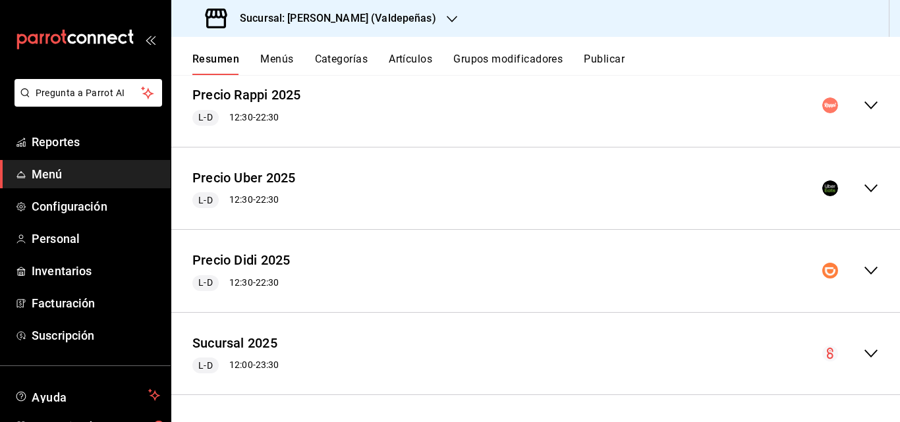
scroll to position [125, 0]
click at [865, 182] on icon "collapse-menu-row" at bounding box center [871, 189] width 16 height 16
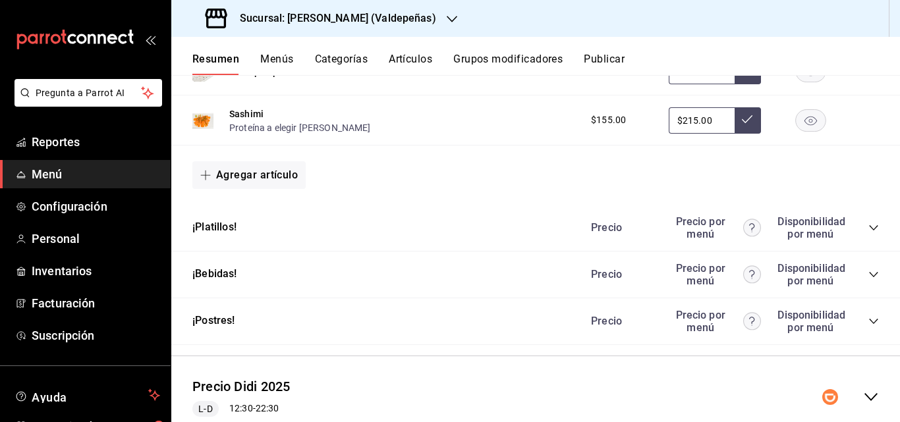
scroll to position [791, 0]
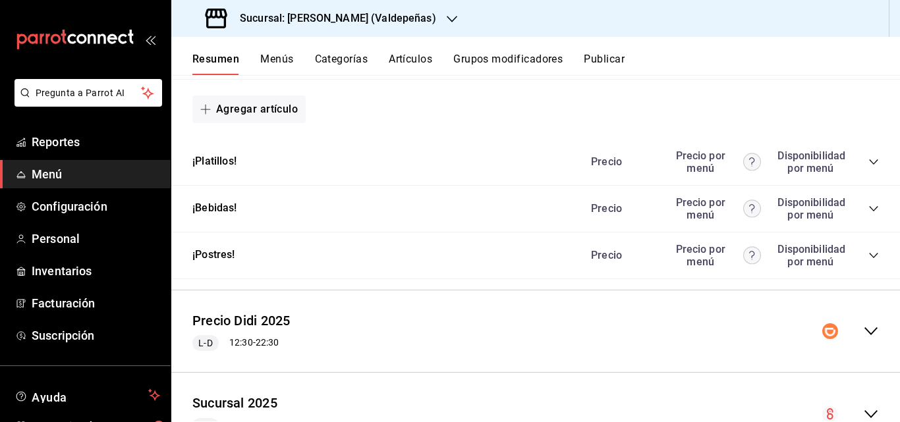
click at [869, 214] on icon "collapse-category-row" at bounding box center [874, 209] width 11 height 11
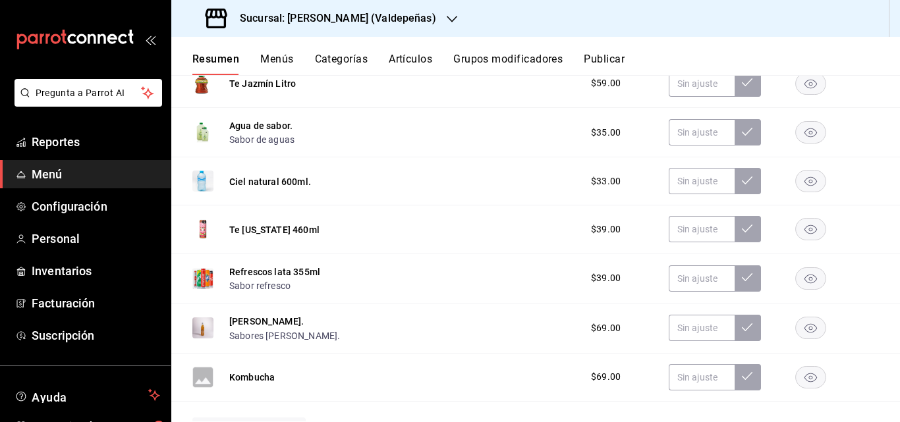
scroll to position [902, 0]
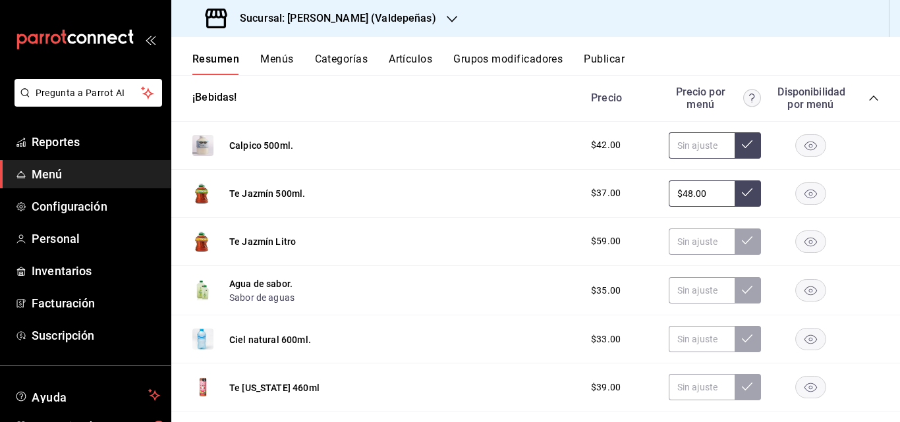
click at [695, 159] on input "text" at bounding box center [702, 145] width 66 height 26
type input "$42.00"
click at [736, 150] on button at bounding box center [748, 145] width 26 height 26
click at [690, 255] on input "text" at bounding box center [702, 242] width 66 height 26
type input "$59.00"
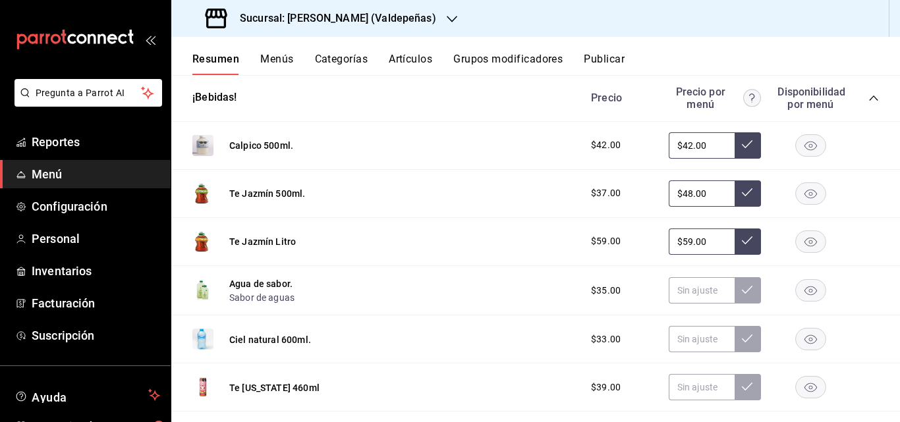
click at [735, 255] on button at bounding box center [748, 242] width 26 height 26
click at [691, 304] on input "text" at bounding box center [702, 290] width 66 height 26
type input "$35.00"
click at [742, 295] on icon at bounding box center [747, 290] width 11 height 11
click at [700, 351] on input "text" at bounding box center [702, 339] width 66 height 26
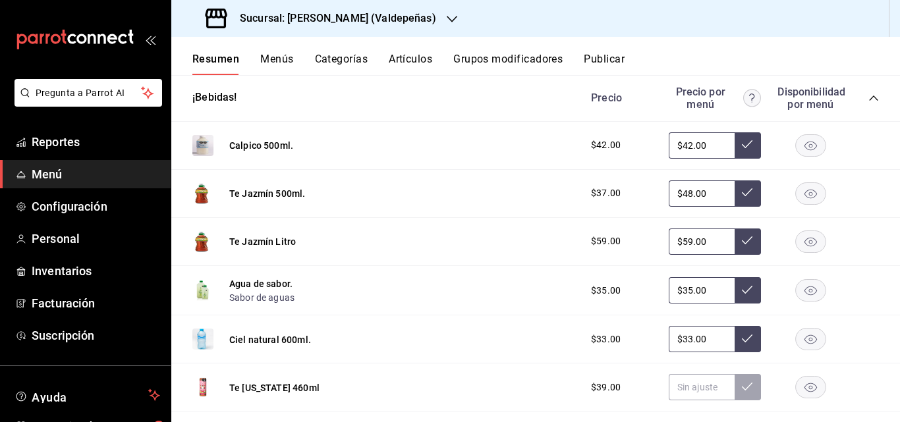
type input "$33.00"
click at [735, 353] on button at bounding box center [748, 339] width 26 height 26
click at [679, 401] on input "text" at bounding box center [702, 387] width 66 height 26
type input "$39.00"
click at [742, 392] on icon at bounding box center [747, 387] width 11 height 11
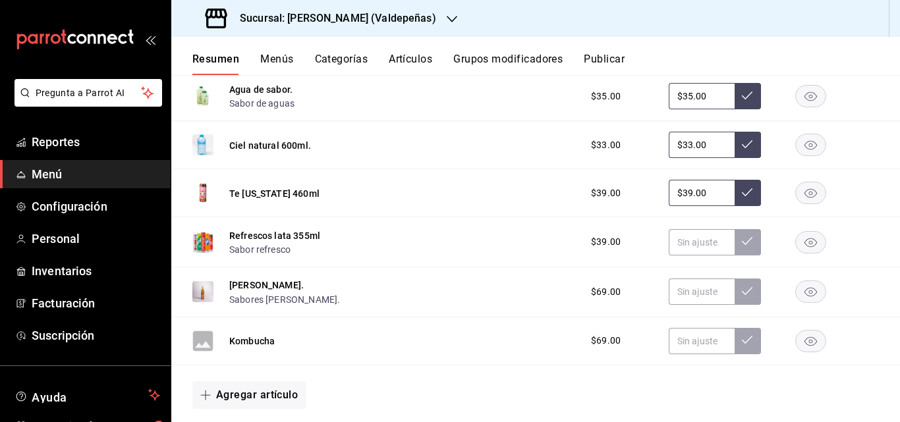
scroll to position [1099, 0]
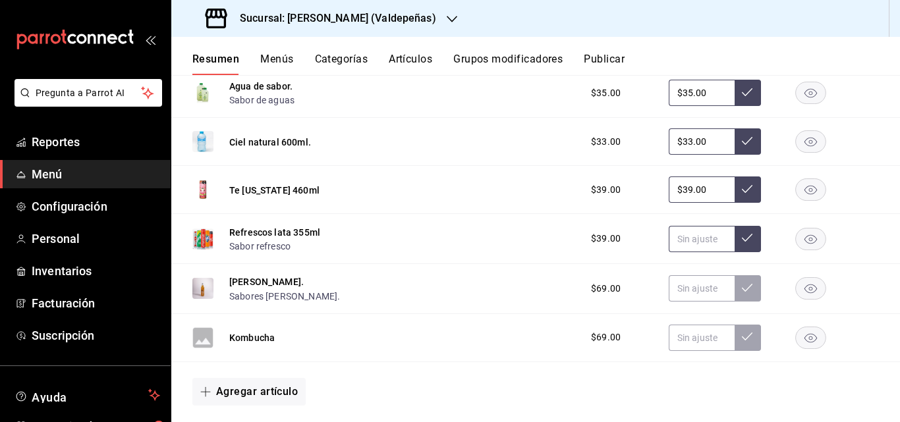
click at [705, 252] on input "text" at bounding box center [702, 239] width 66 height 26
type input "$39.00"
click at [745, 252] on button at bounding box center [748, 239] width 26 height 26
click at [695, 302] on input "text" at bounding box center [702, 288] width 66 height 26
type input "$69.00"
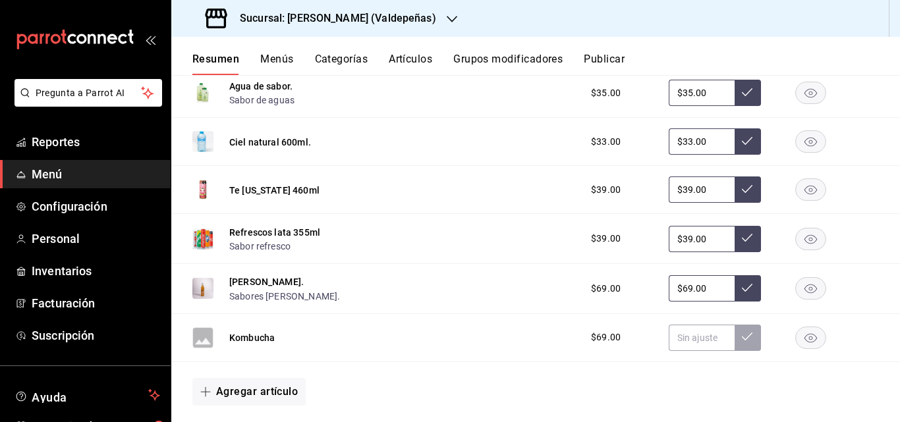
click at [735, 295] on button at bounding box center [748, 288] width 26 height 26
click at [685, 351] on input "text" at bounding box center [702, 338] width 66 height 26
type input "$69.00"
click at [747, 351] on button at bounding box center [748, 338] width 26 height 26
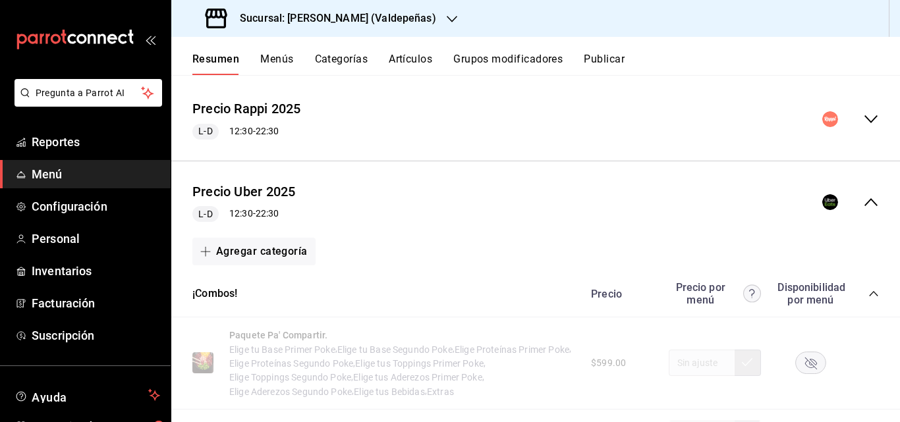
scroll to position [0, 0]
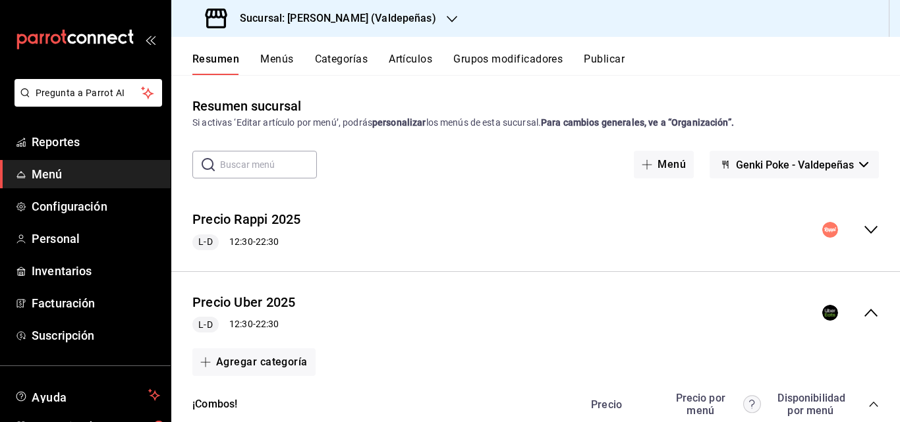
click at [598, 48] on div "Resumen Menús Categorías Artículos Grupos modificadores Publicar" at bounding box center [535, 56] width 729 height 38
click at [609, 55] on button "Publicar" at bounding box center [604, 64] width 41 height 22
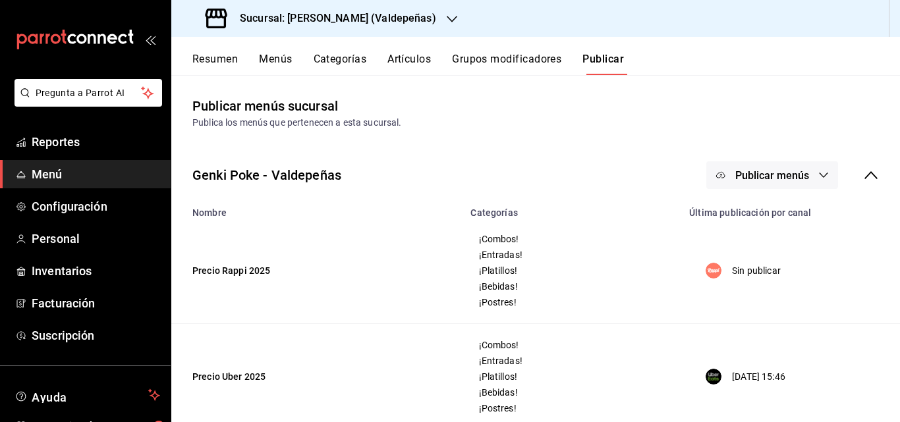
click at [801, 175] on button "Publicar menús" at bounding box center [772, 175] width 132 height 28
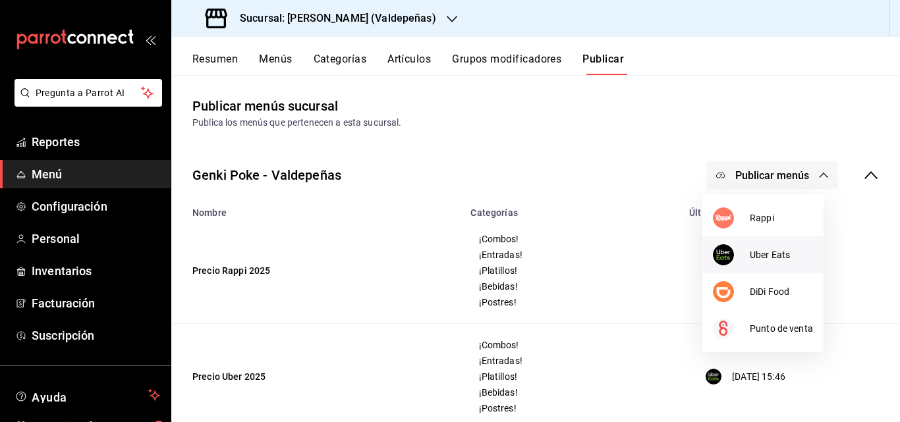
click at [759, 253] on span "Uber Eats" at bounding box center [781, 255] width 63 height 14
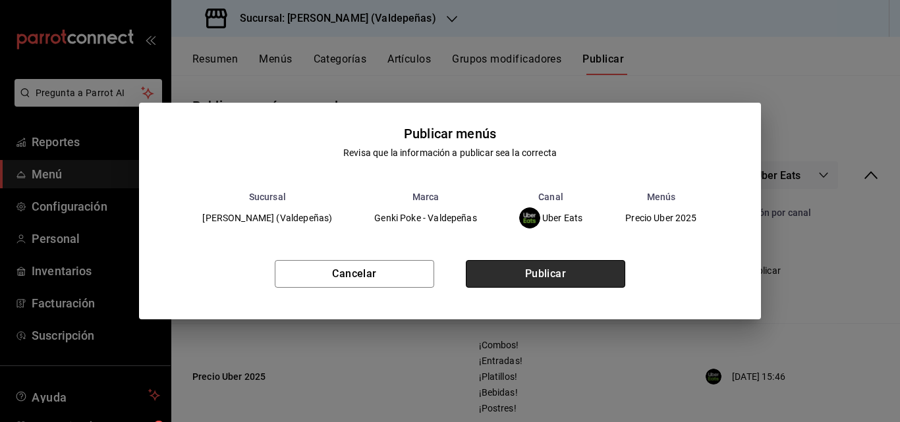
click at [571, 273] on button "Publicar" at bounding box center [545, 274] width 159 height 28
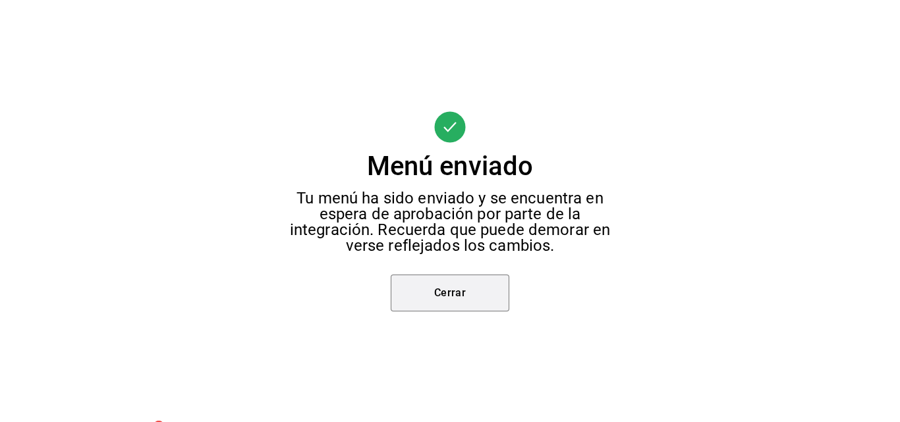
click at [449, 280] on button "Cerrar" at bounding box center [450, 293] width 119 height 37
